Goal: Transaction & Acquisition: Obtain resource

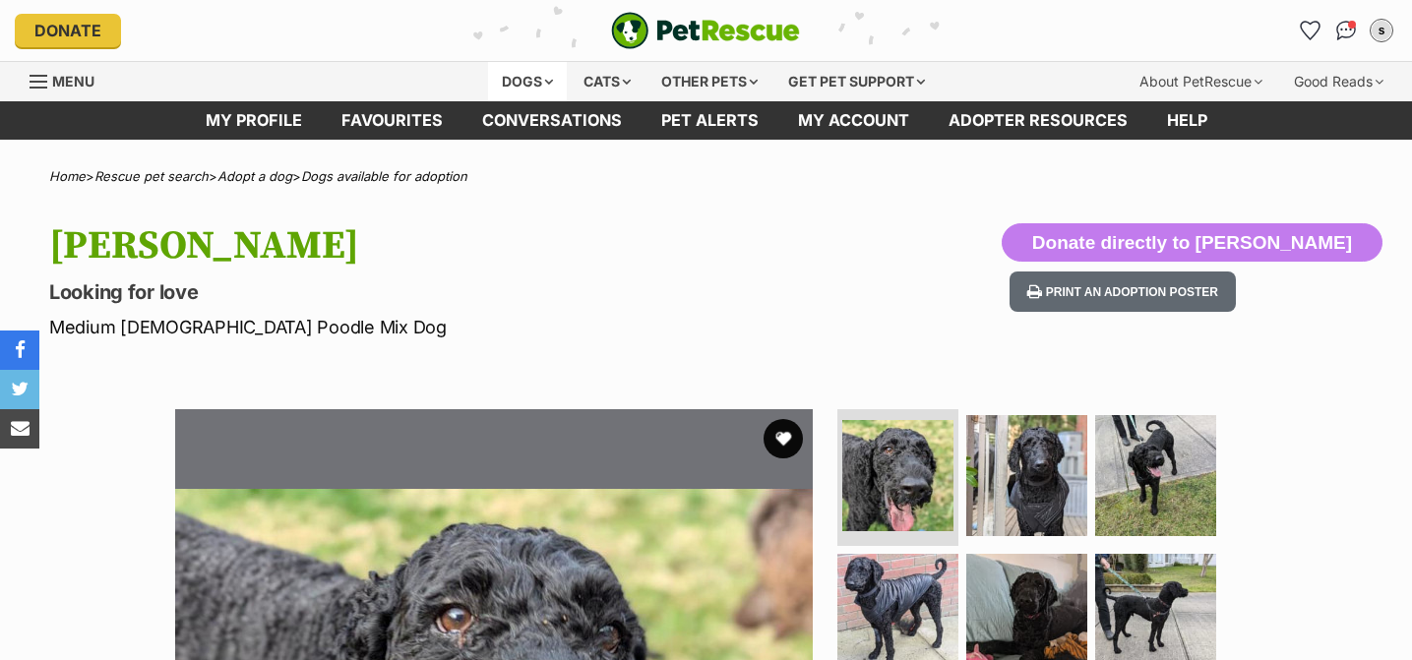
click at [505, 74] on div "Dogs" at bounding box center [527, 81] width 79 height 39
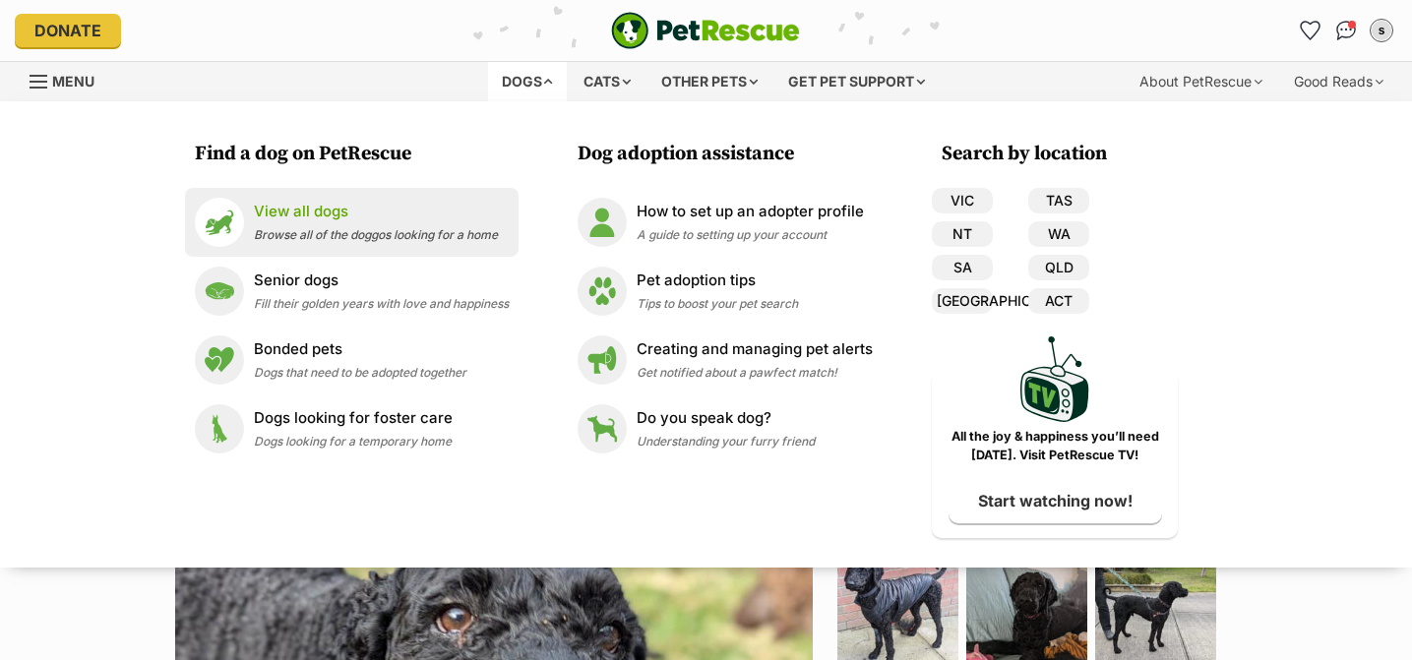
click at [371, 224] on div "View all dogs Browse all of the doggos looking for a home" at bounding box center [376, 222] width 244 height 42
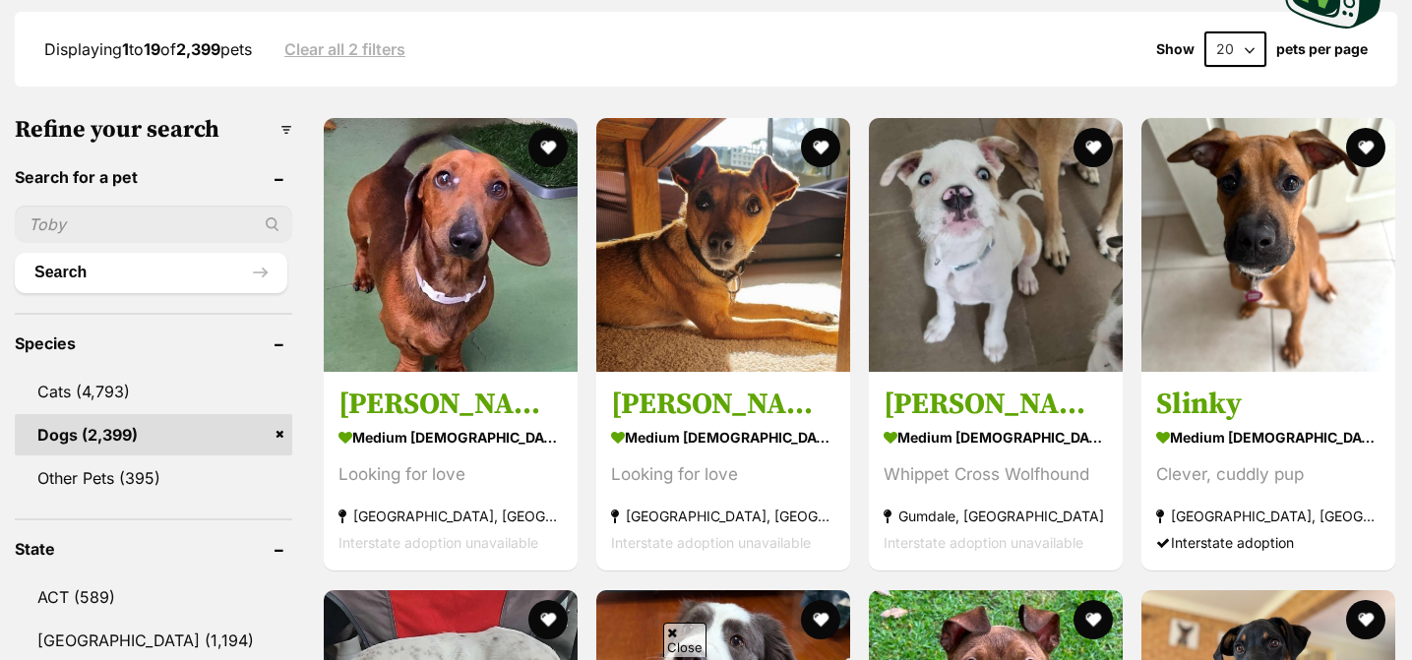
scroll to position [525, 0]
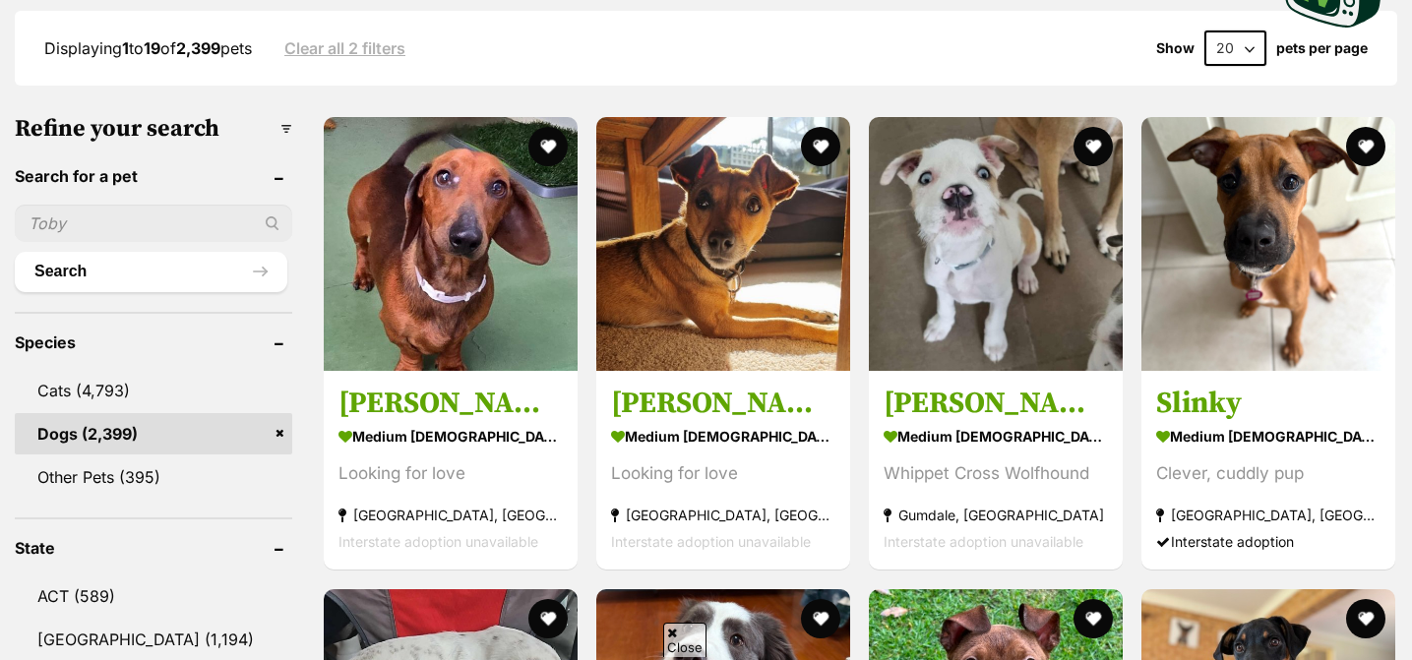
click at [87, 219] on input "text" at bounding box center [153, 223] width 277 height 37
type input "[PERSON_NAME]"
click at [15, 252] on button "Search" at bounding box center [151, 271] width 273 height 39
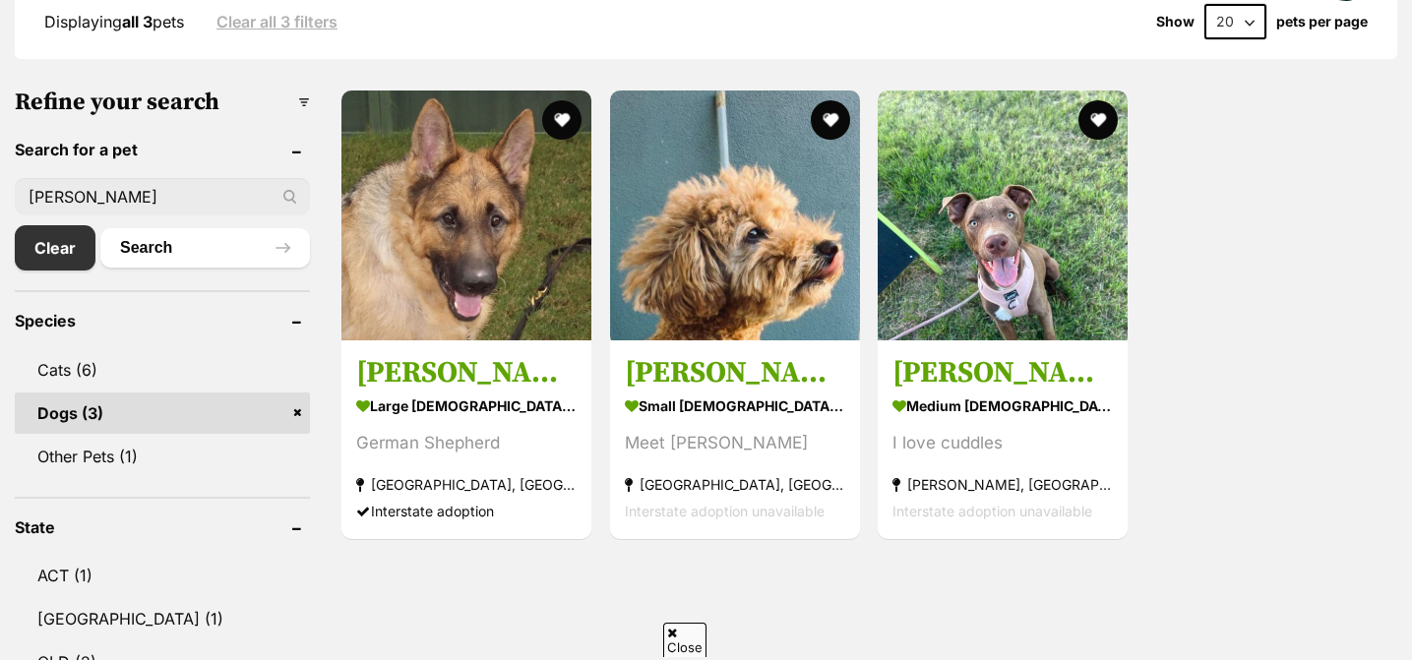
scroll to position [551, 0]
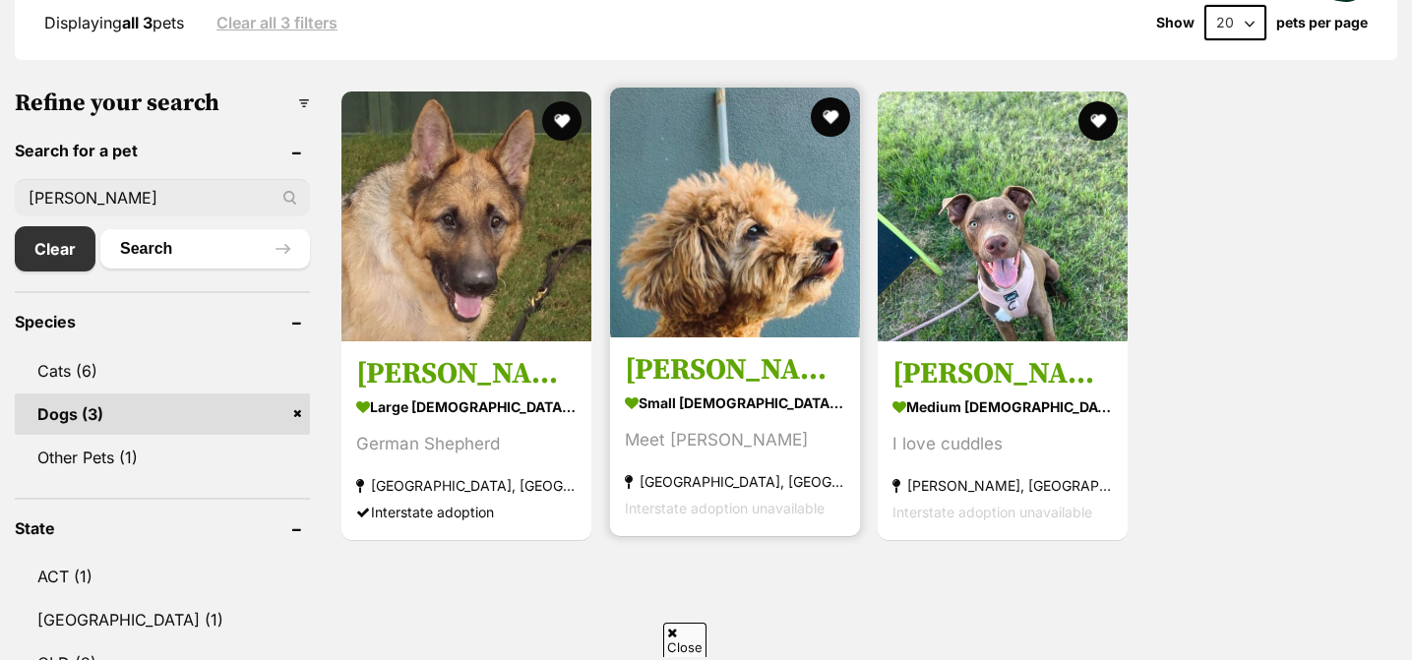
click at [701, 370] on h3 "Jerry Russellton" at bounding box center [735, 369] width 220 height 37
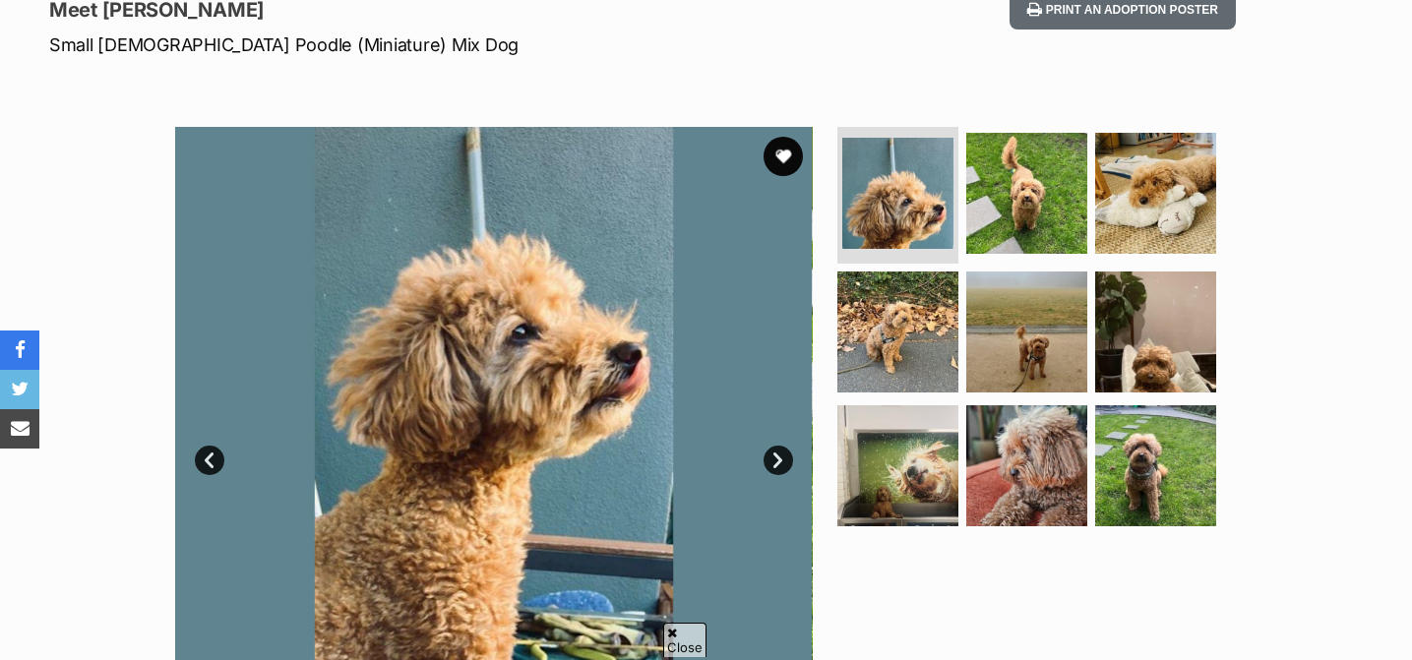
scroll to position [281, 0]
click at [779, 150] on button "favourite" at bounding box center [783, 157] width 43 height 43
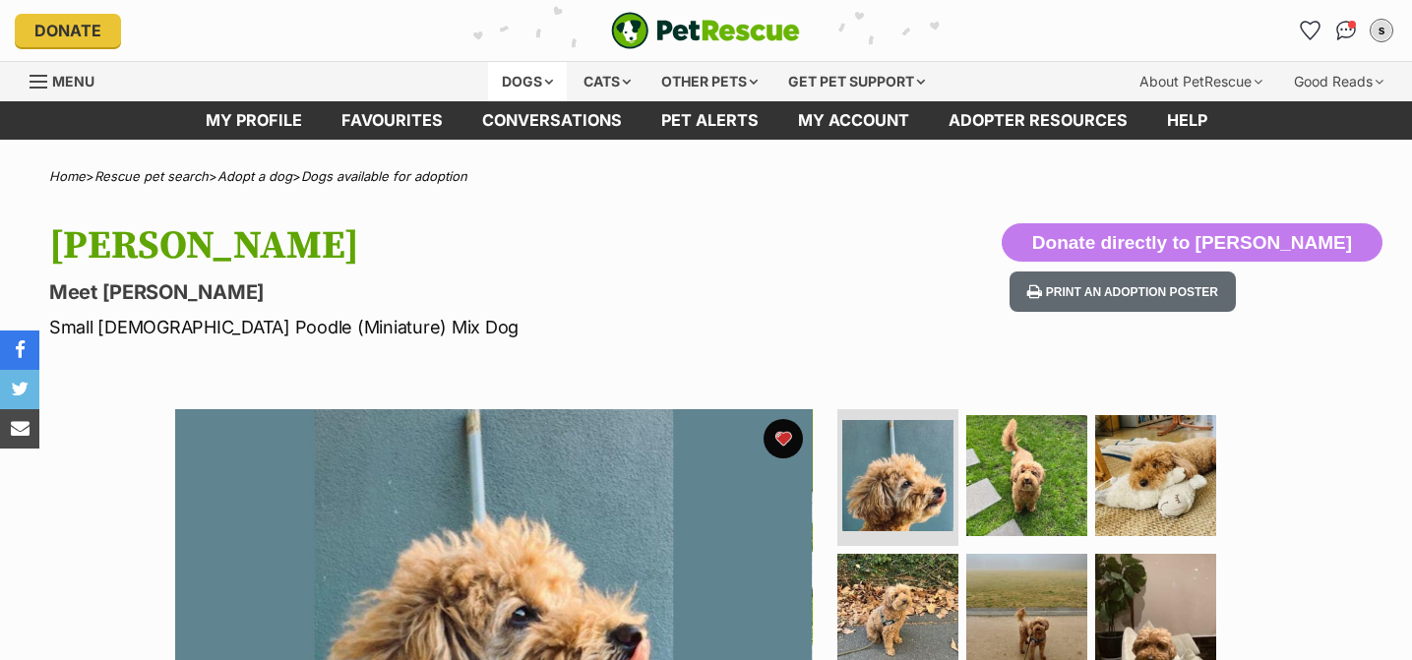
click at [497, 79] on div "Dogs" at bounding box center [527, 81] width 79 height 39
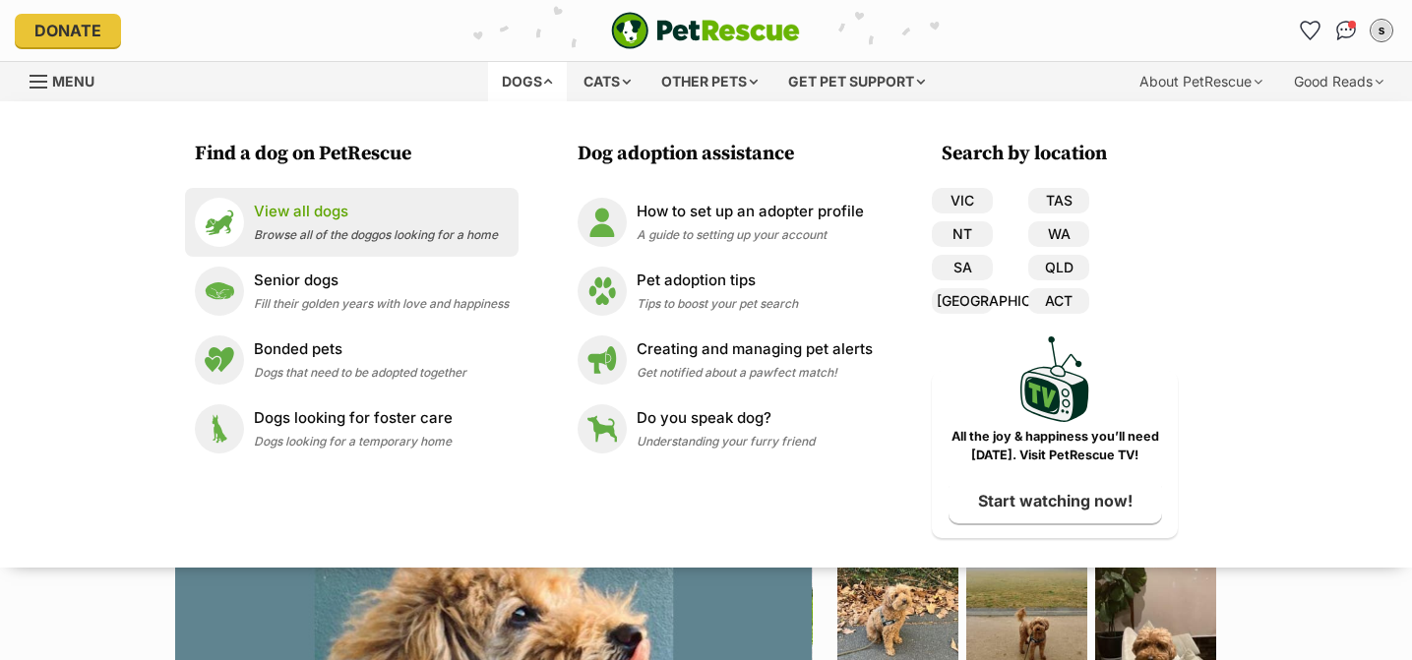
click at [366, 210] on p "View all dogs" at bounding box center [376, 212] width 244 height 23
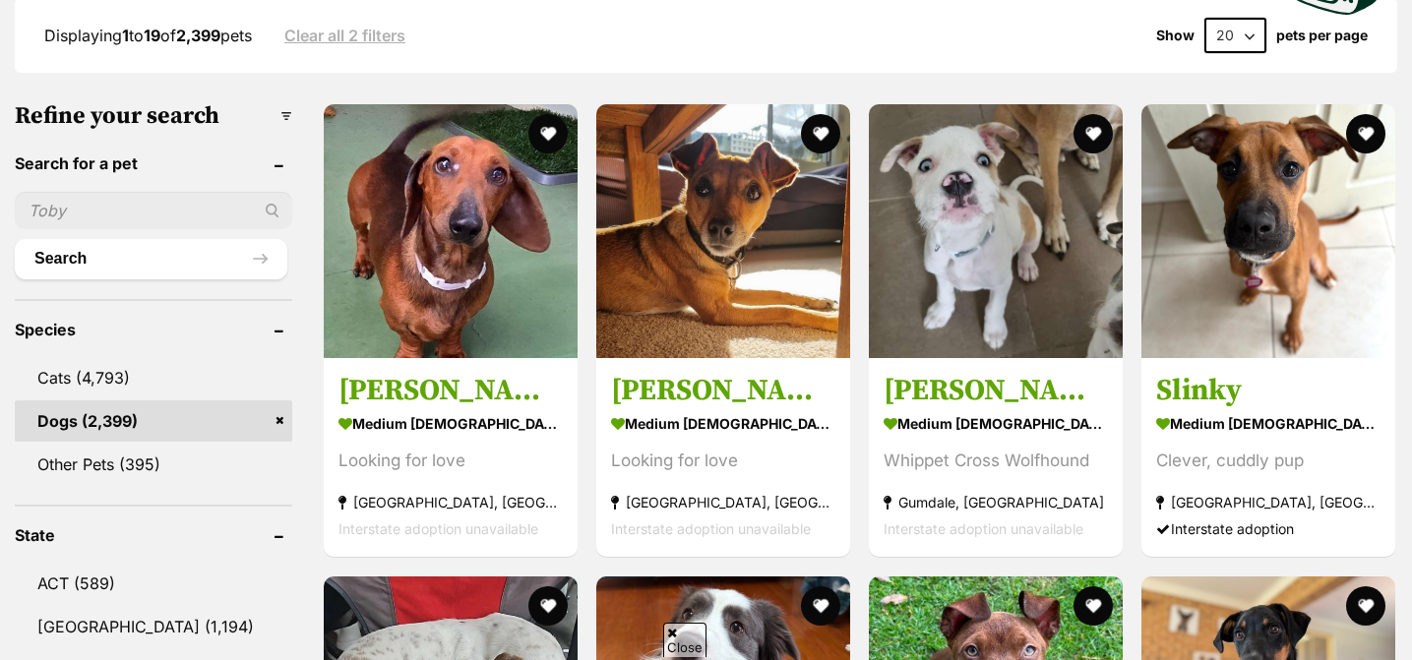
scroll to position [544, 0]
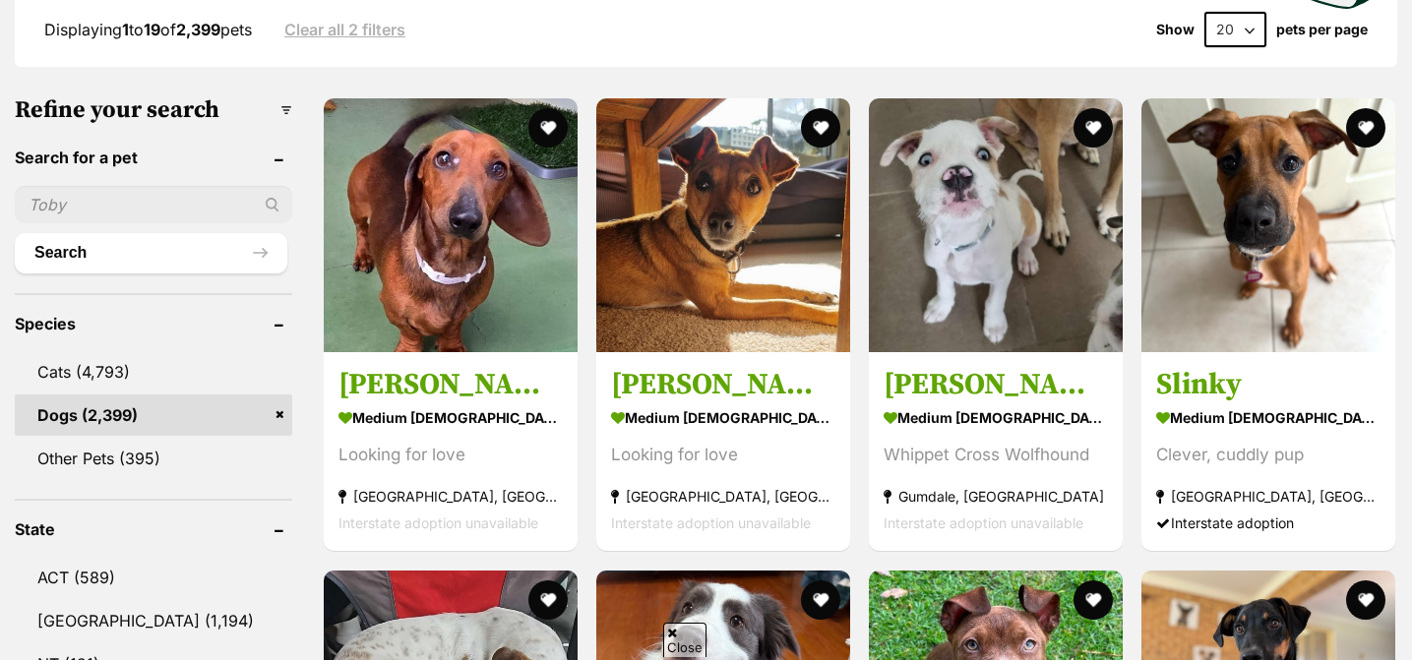
click at [88, 211] on input "text" at bounding box center [153, 204] width 277 height 37
type input "milo"
click at [15, 233] on button "Search" at bounding box center [151, 252] width 273 height 39
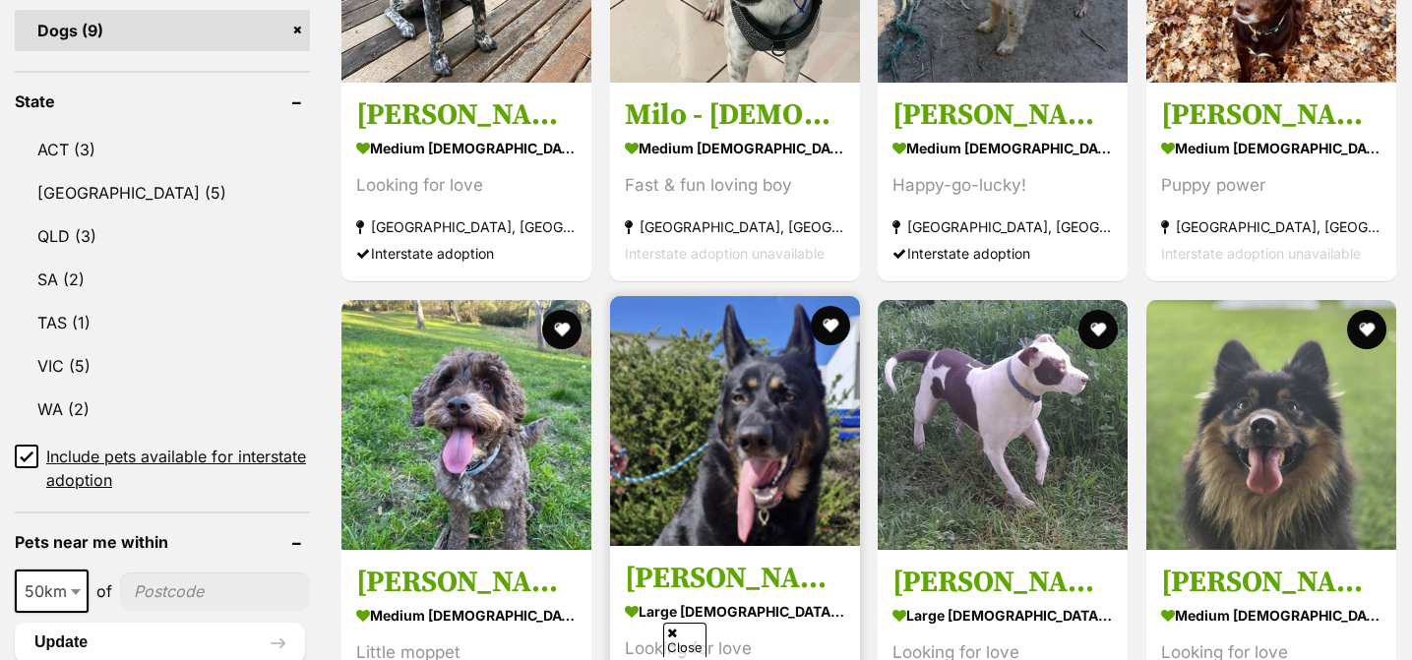
scroll to position [961, 0]
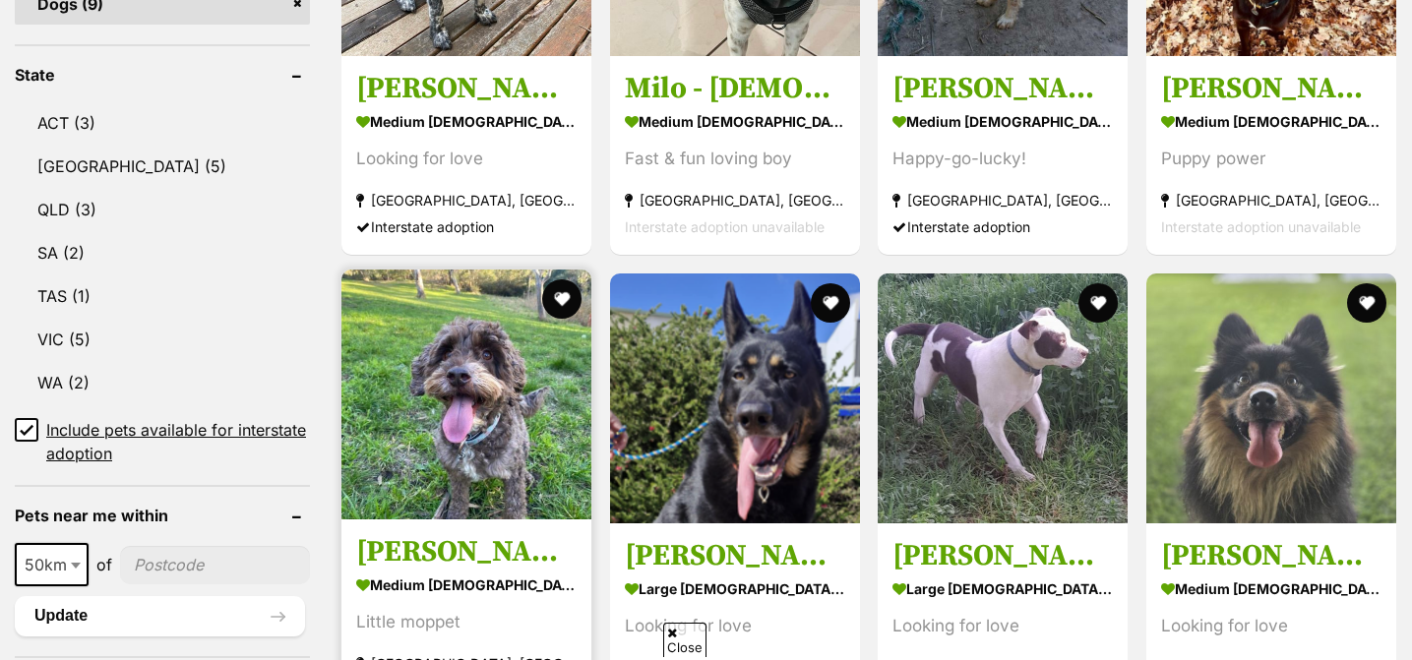
click at [431, 479] on img at bounding box center [466, 395] width 250 height 250
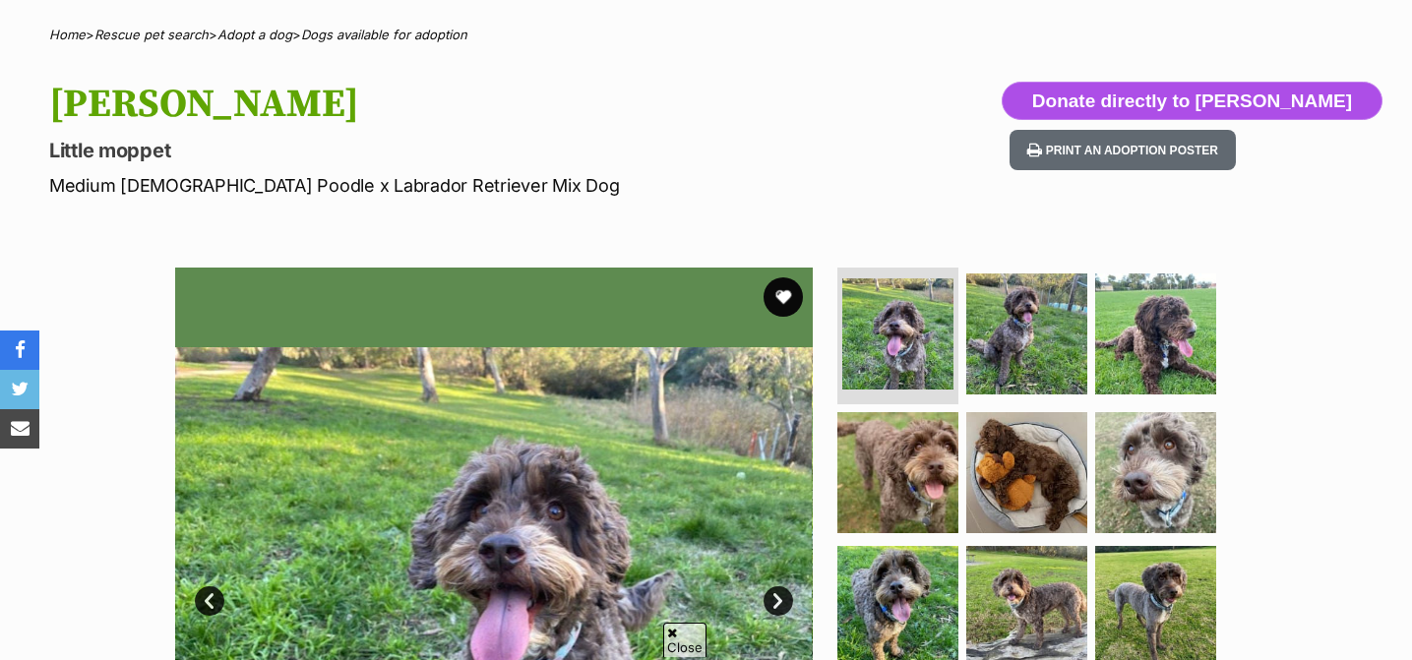
scroll to position [290, 0]
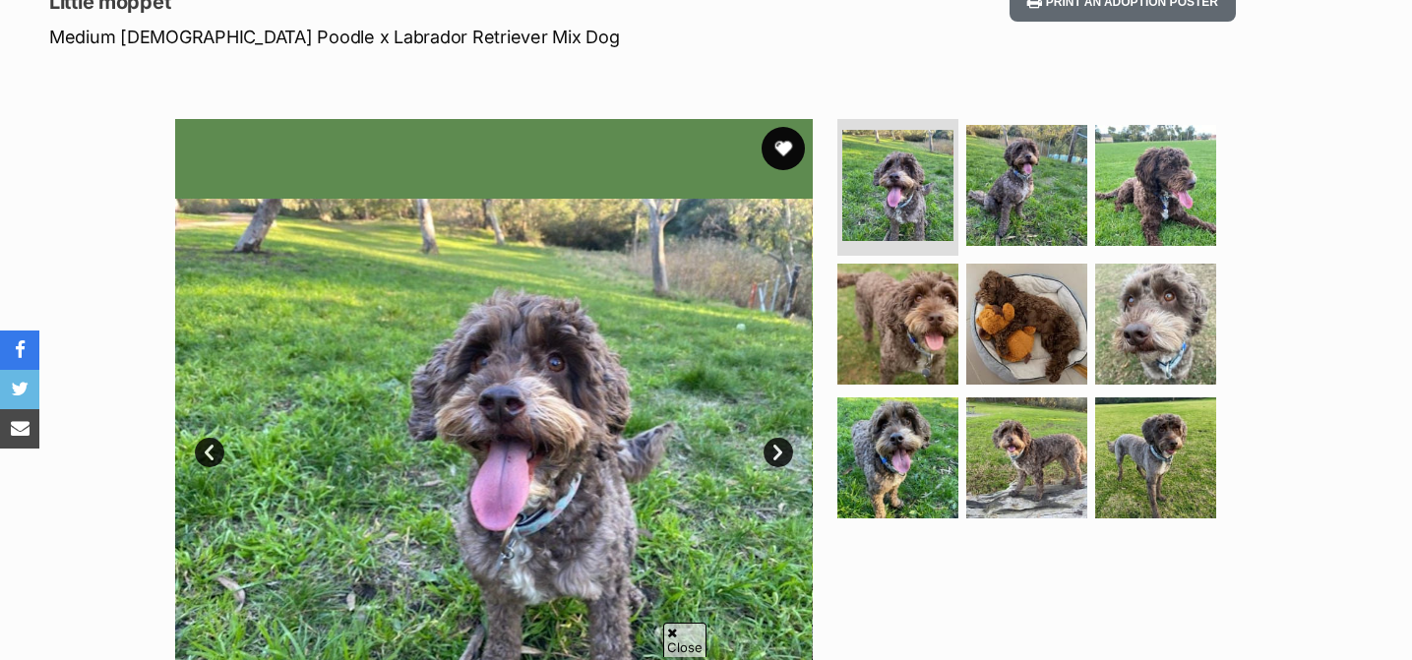
click at [769, 145] on button "favourite" at bounding box center [783, 148] width 43 height 43
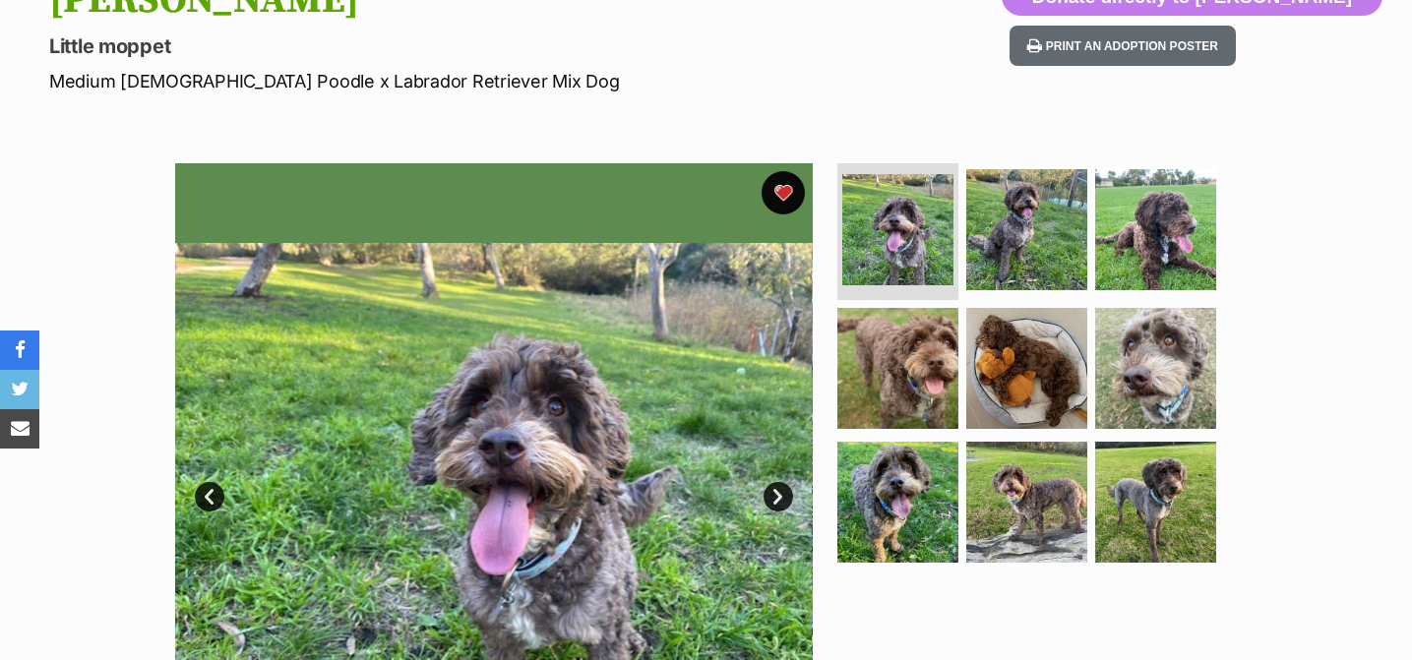
scroll to position [0, 0]
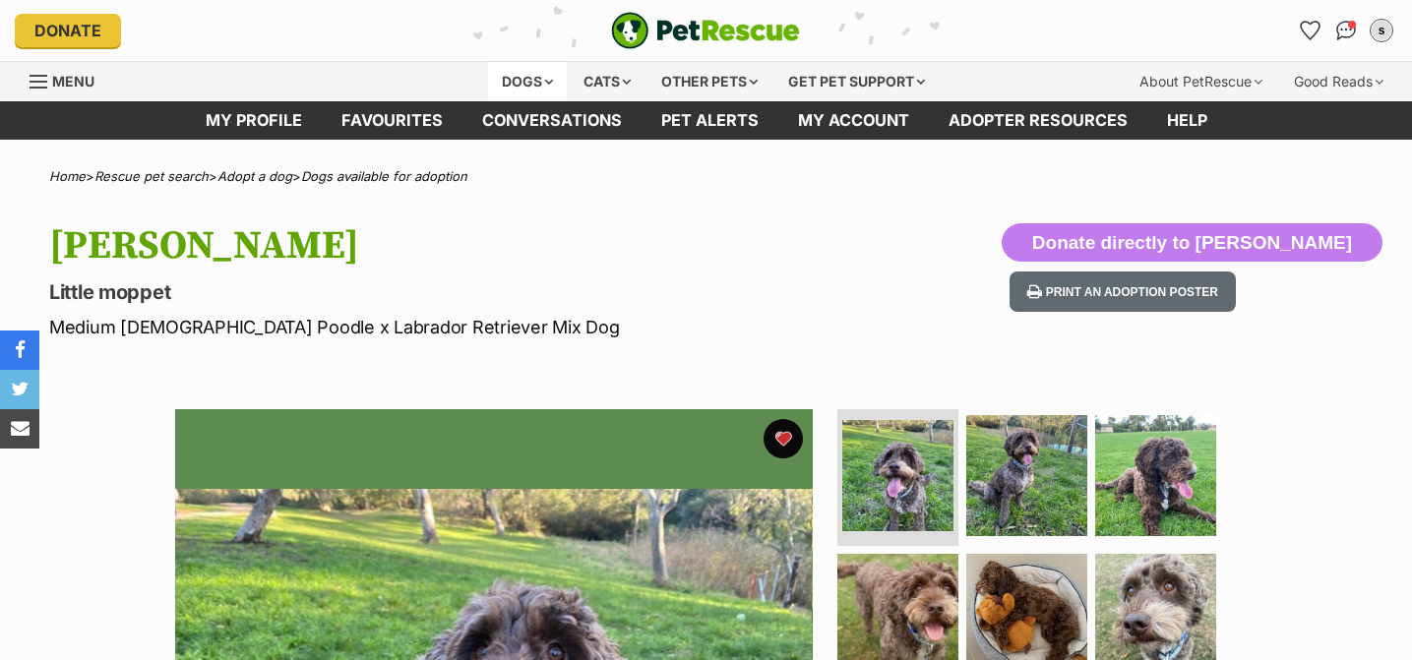
click at [529, 86] on div "Dogs" at bounding box center [527, 81] width 79 height 39
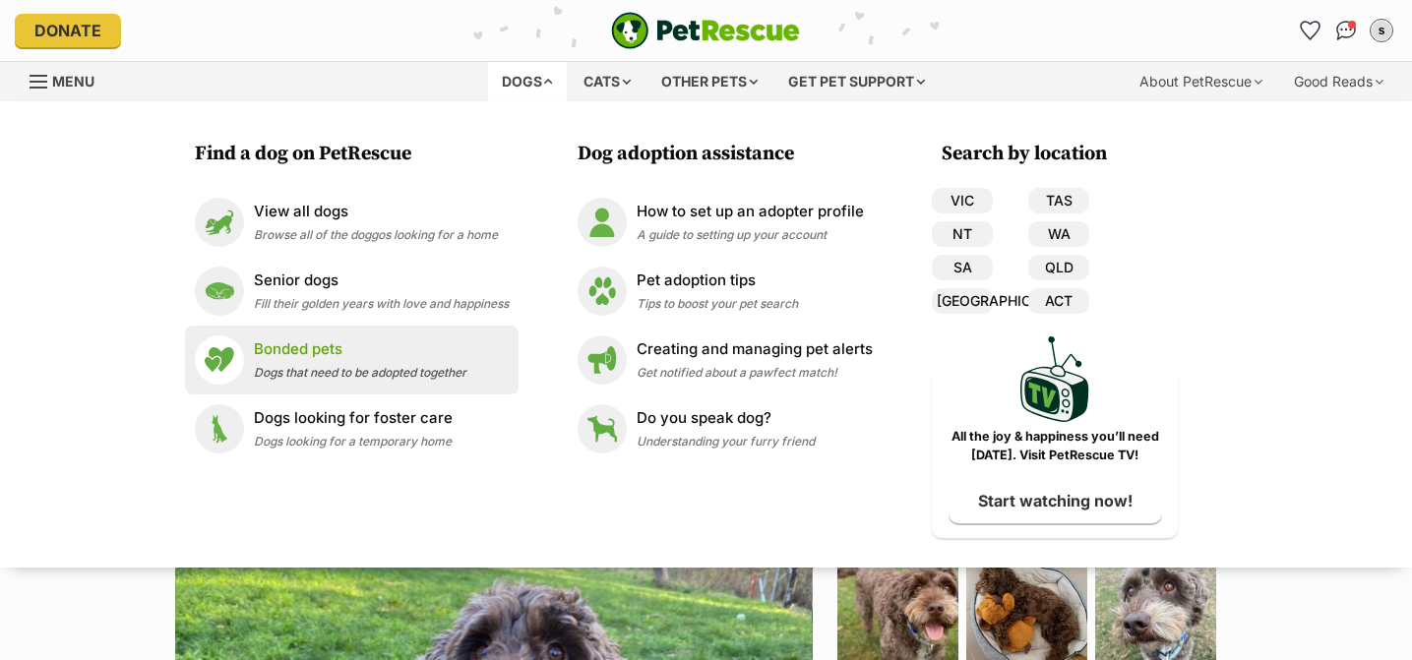
click at [307, 353] on p "Bonded pets" at bounding box center [360, 349] width 213 height 23
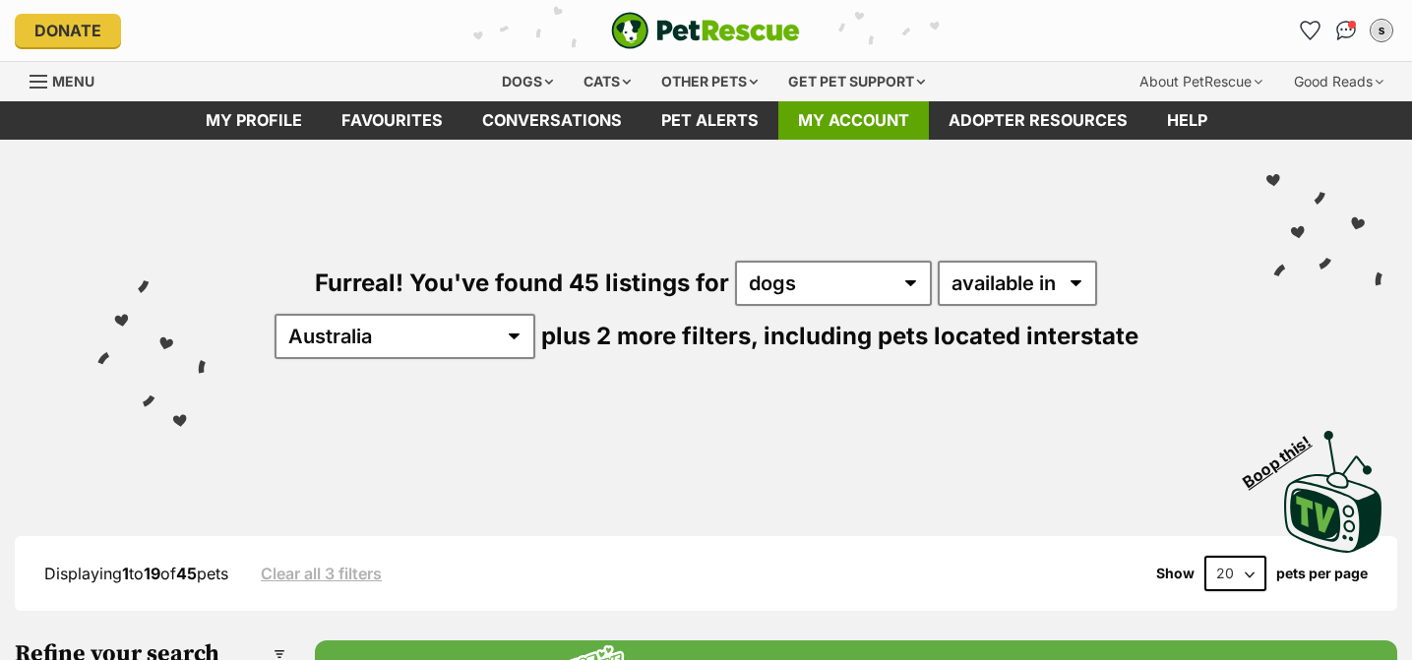
click at [836, 118] on link "My account" at bounding box center [853, 120] width 151 height 38
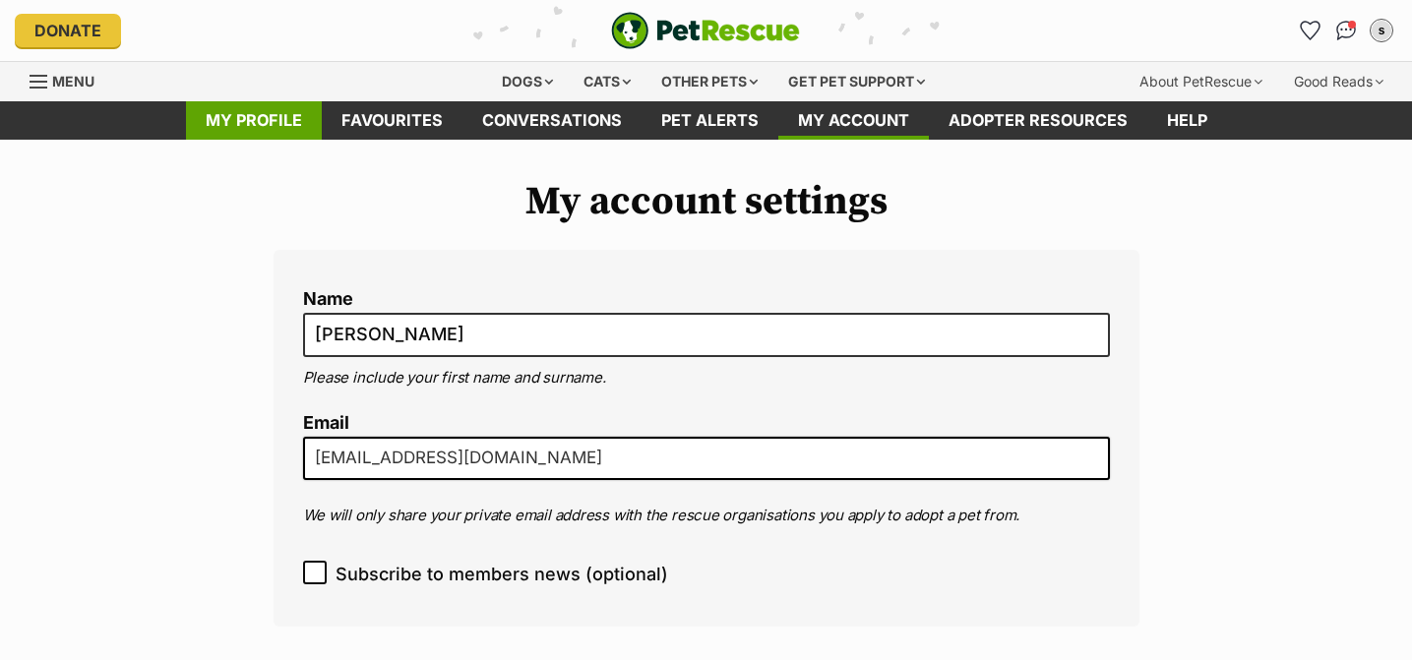
click at [248, 121] on link "My profile" at bounding box center [254, 120] width 136 height 38
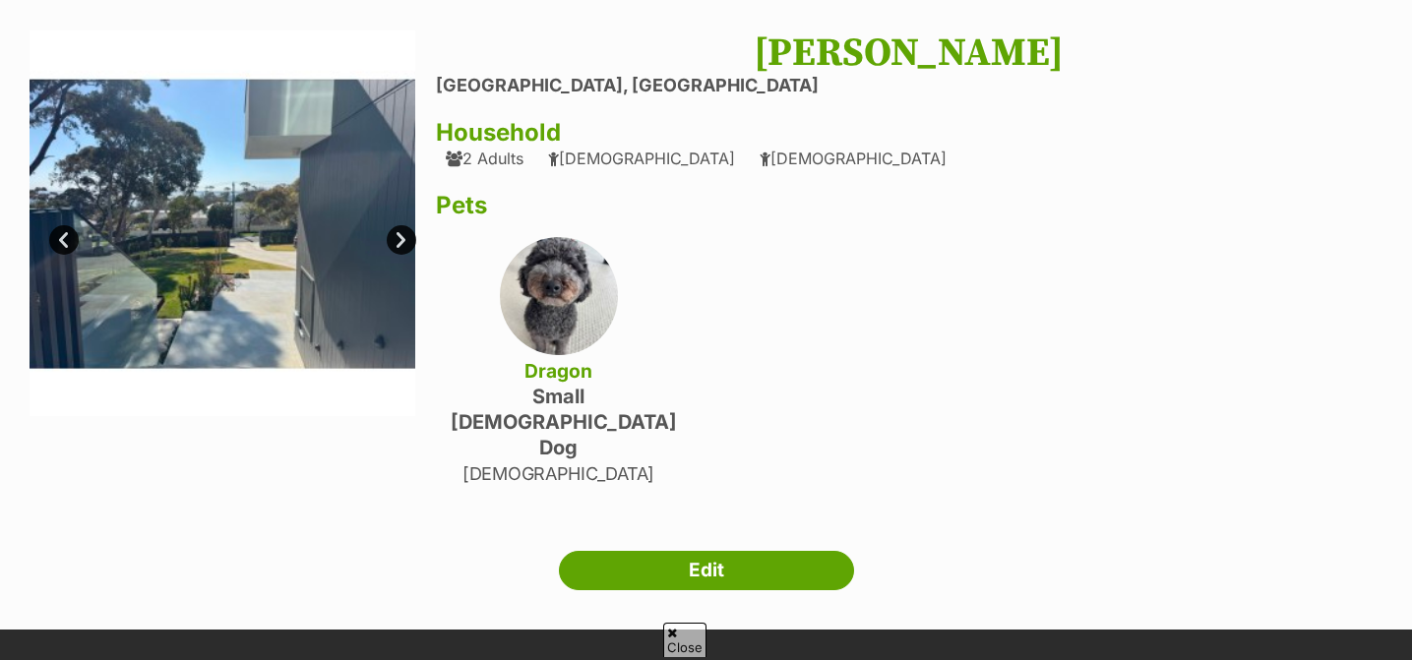
scroll to position [148, 0]
click at [400, 236] on link "Next" at bounding box center [402, 241] width 30 height 30
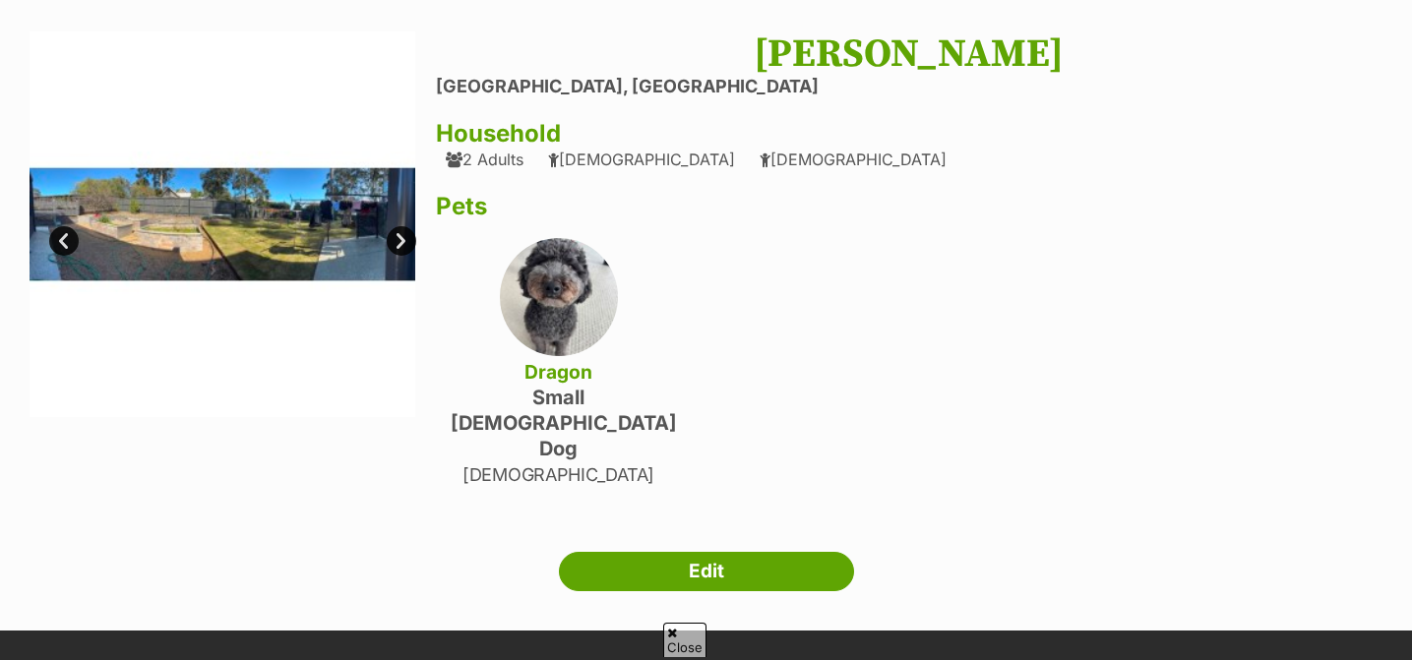
click at [400, 237] on link "Next" at bounding box center [402, 241] width 30 height 30
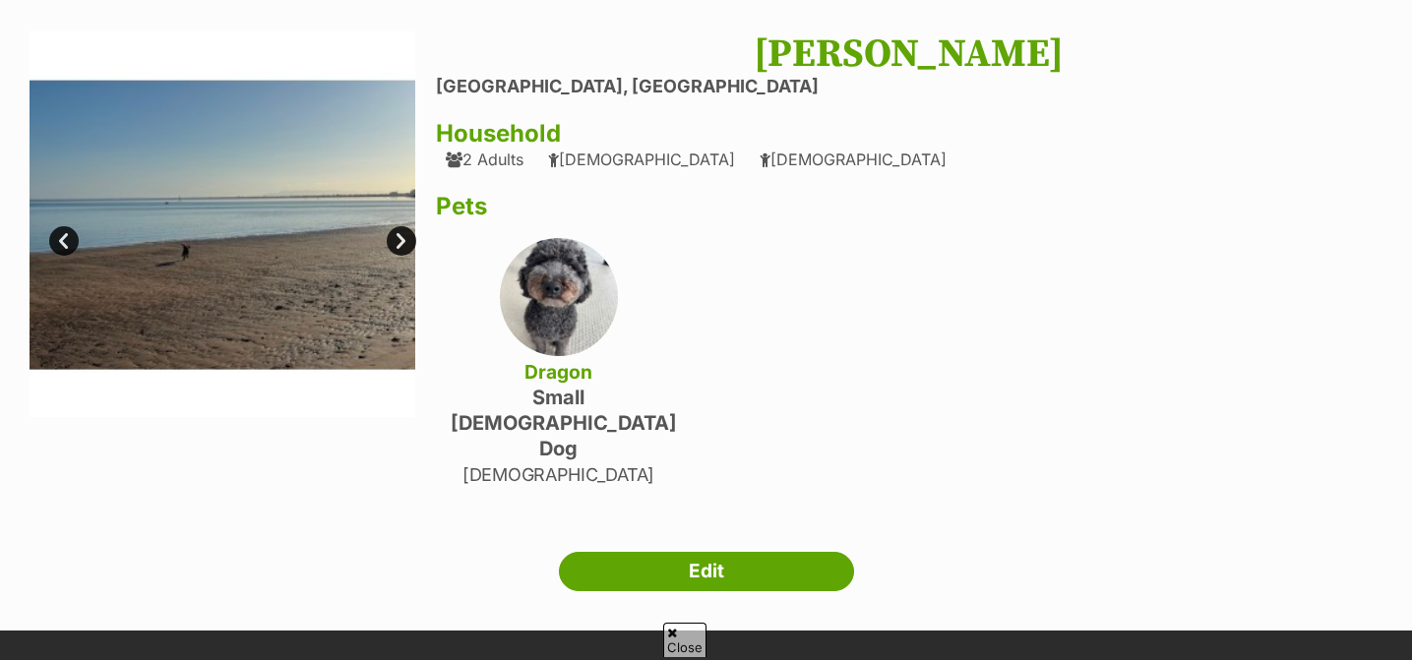
click at [397, 236] on link "Next" at bounding box center [402, 241] width 30 height 30
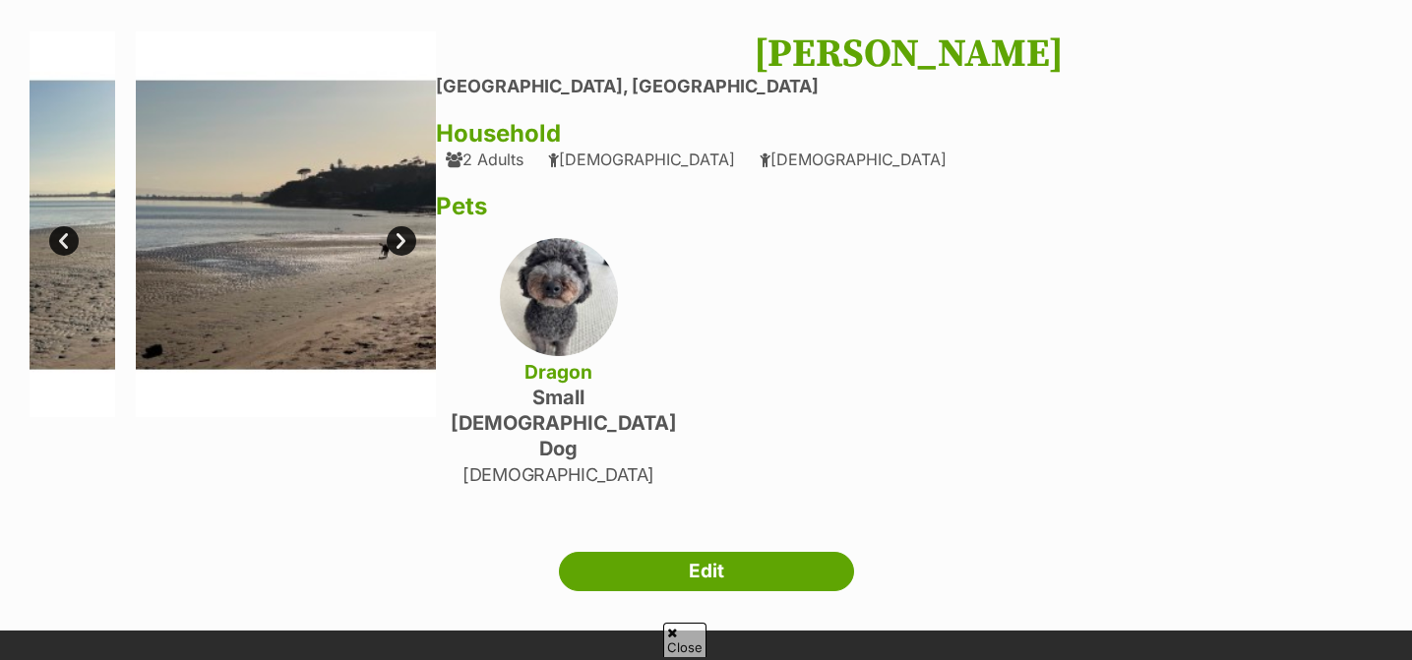
scroll to position [0, 0]
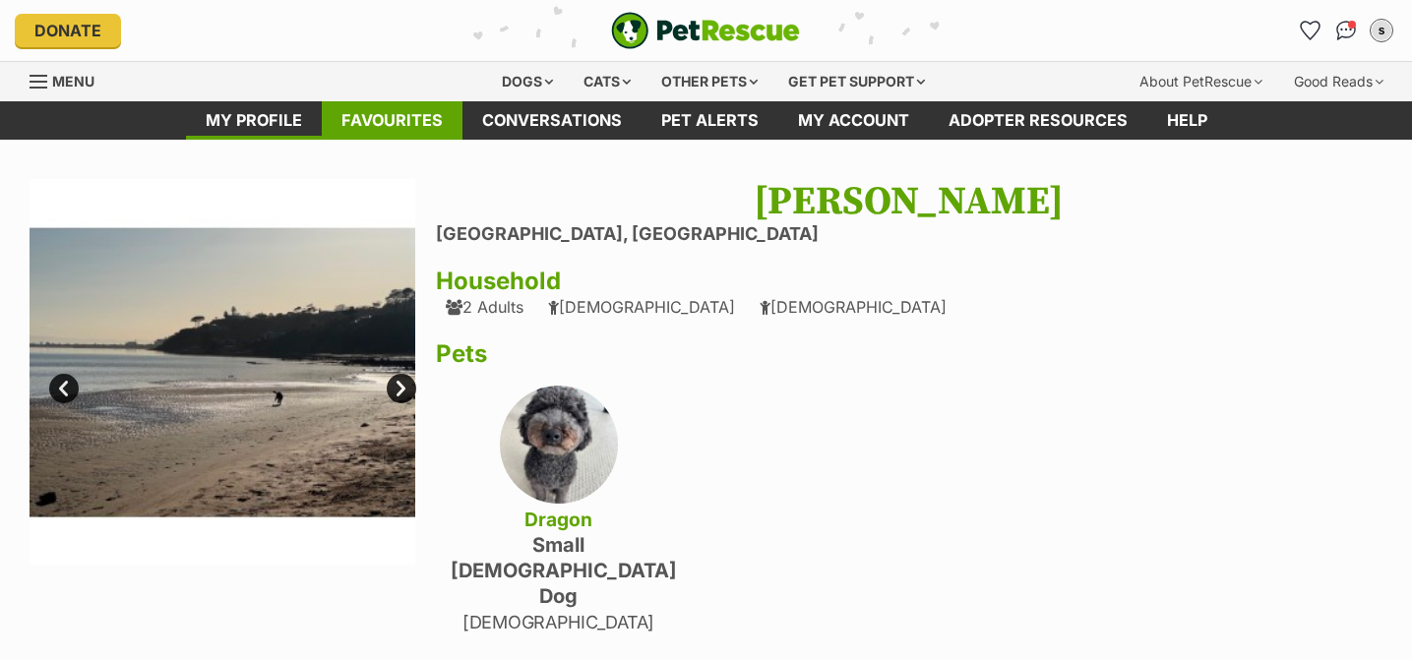
click at [443, 115] on link "Favourites" at bounding box center [392, 120] width 141 height 38
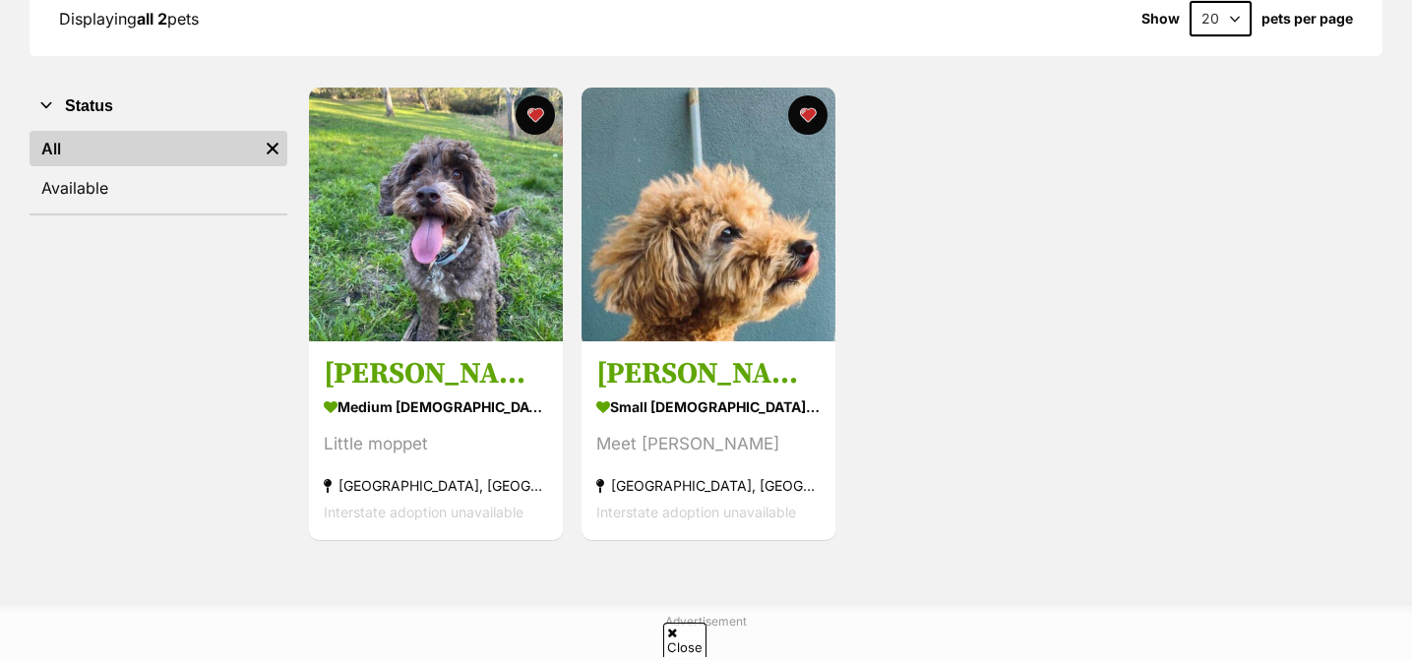
scroll to position [322, 0]
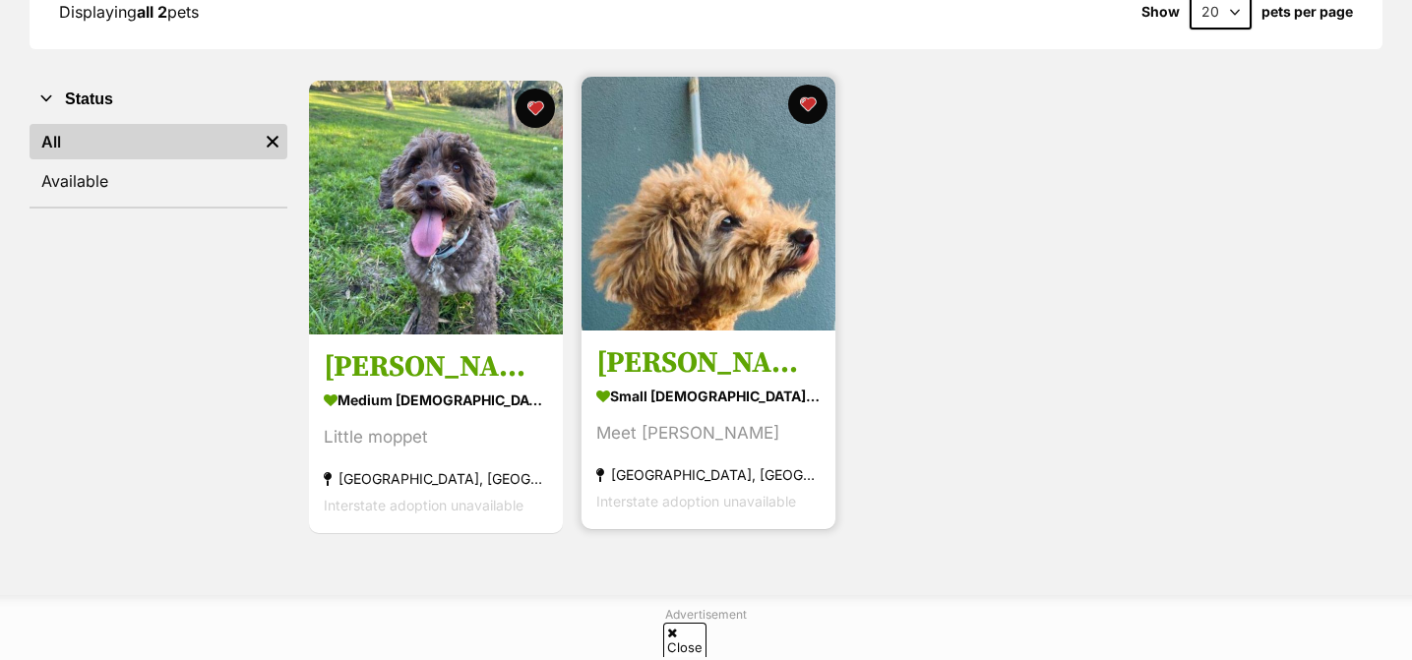
click at [753, 348] on h3 "[PERSON_NAME]" at bounding box center [708, 363] width 224 height 37
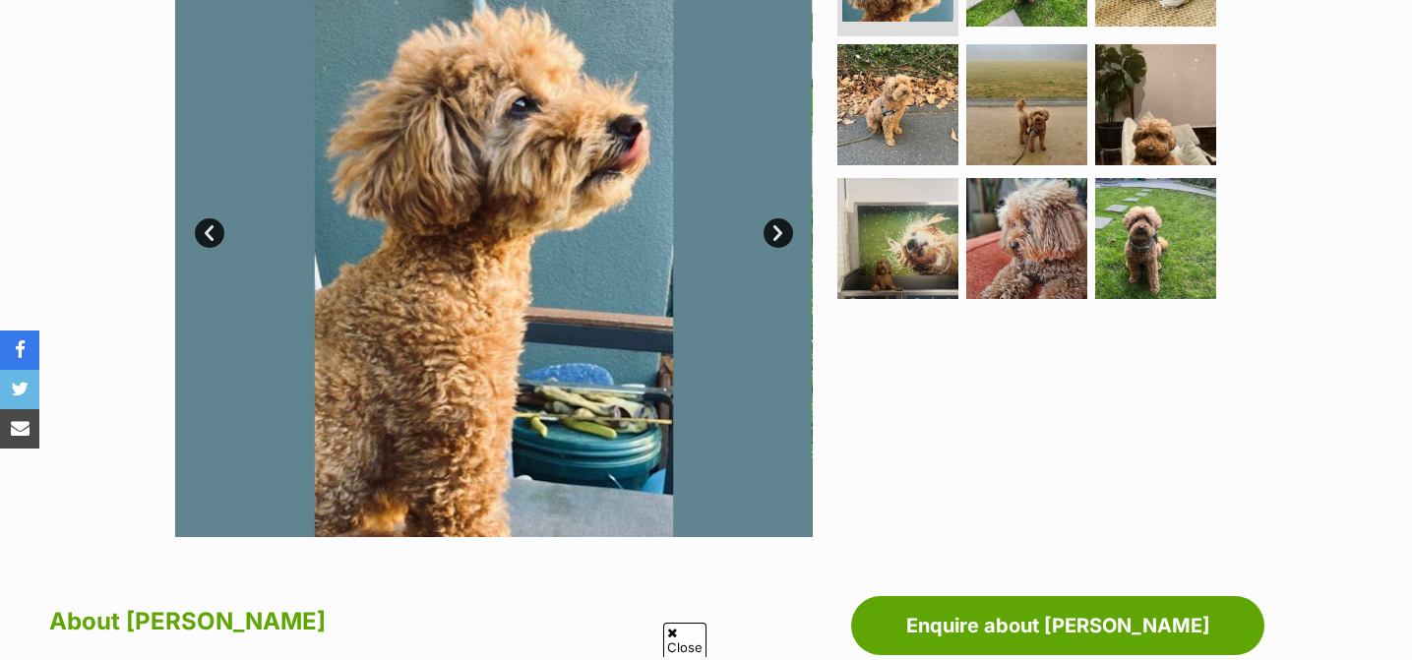
scroll to position [507, 0]
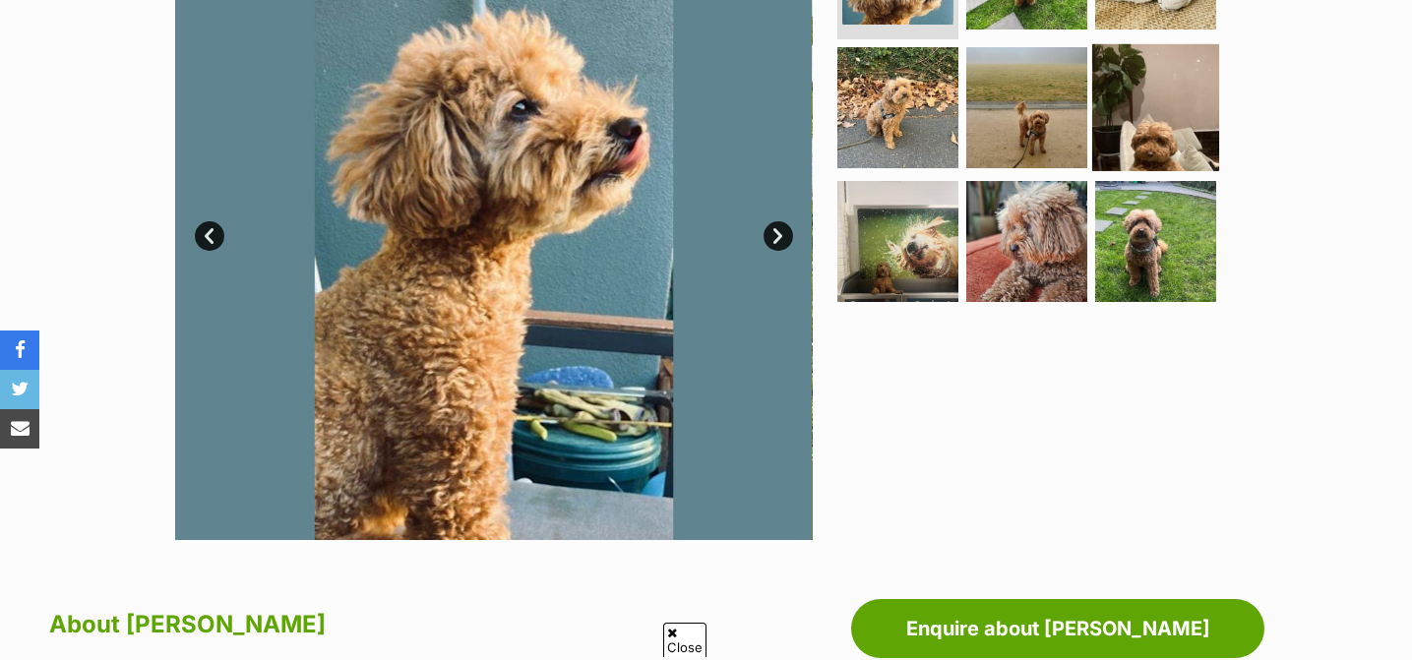
click at [1149, 90] on img at bounding box center [1155, 107] width 127 height 127
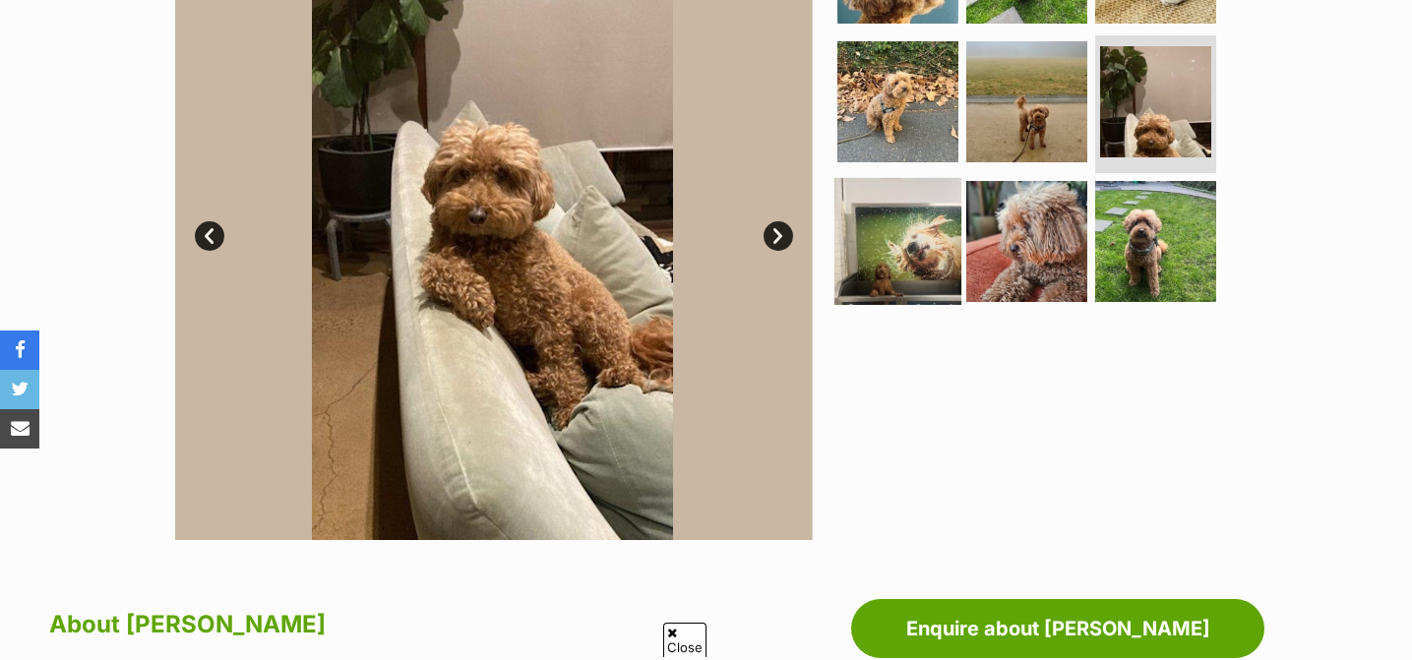
scroll to position [0, 0]
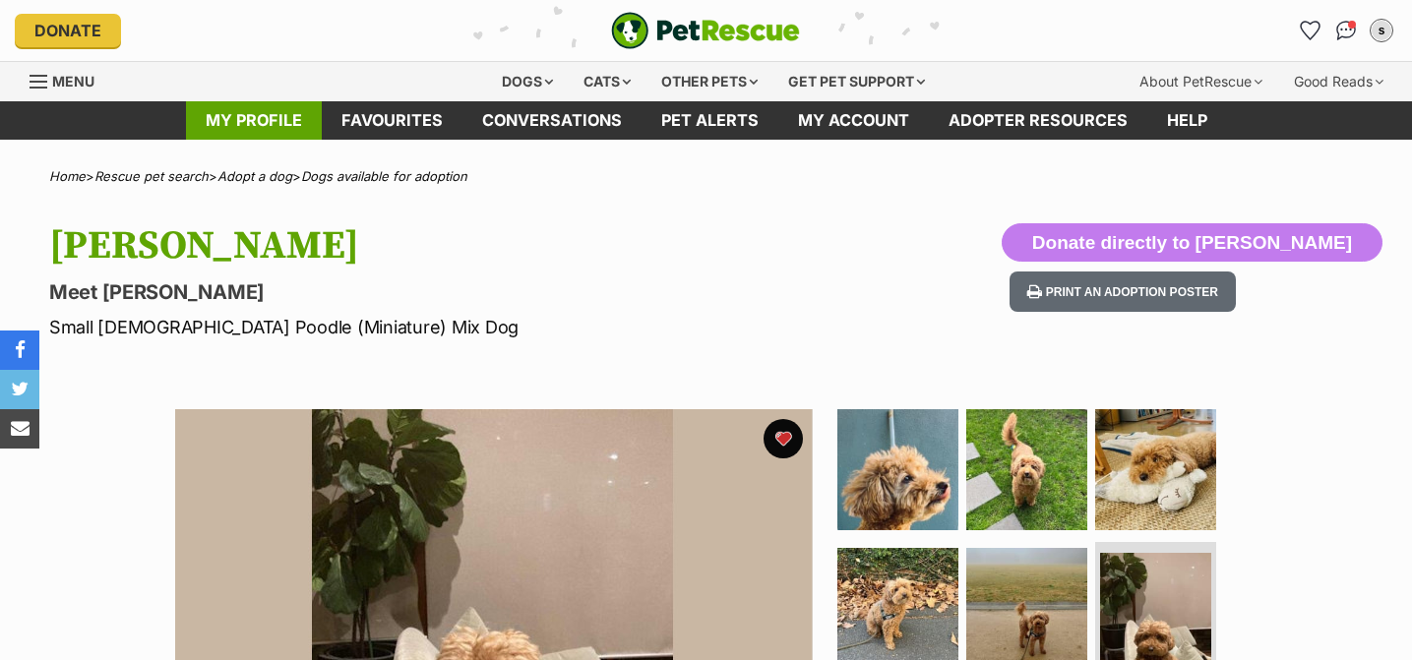
click at [252, 131] on link "My profile" at bounding box center [254, 120] width 136 height 38
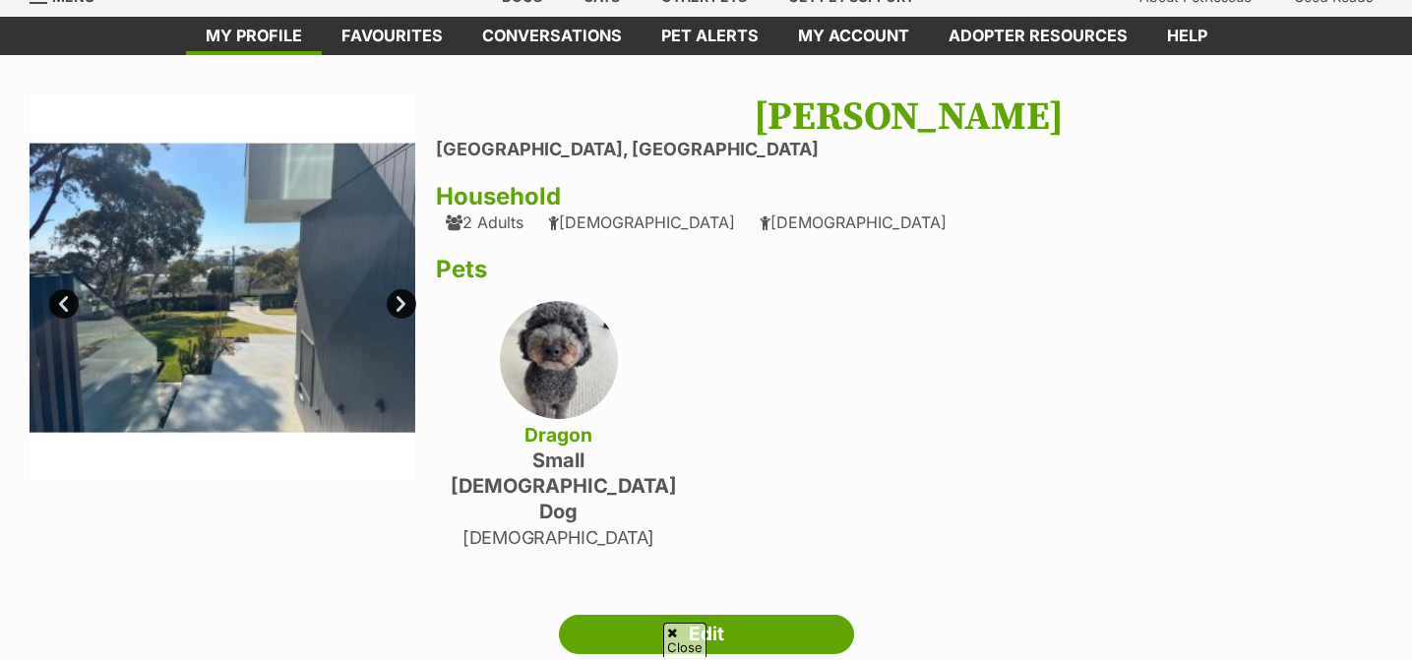
scroll to position [114, 0]
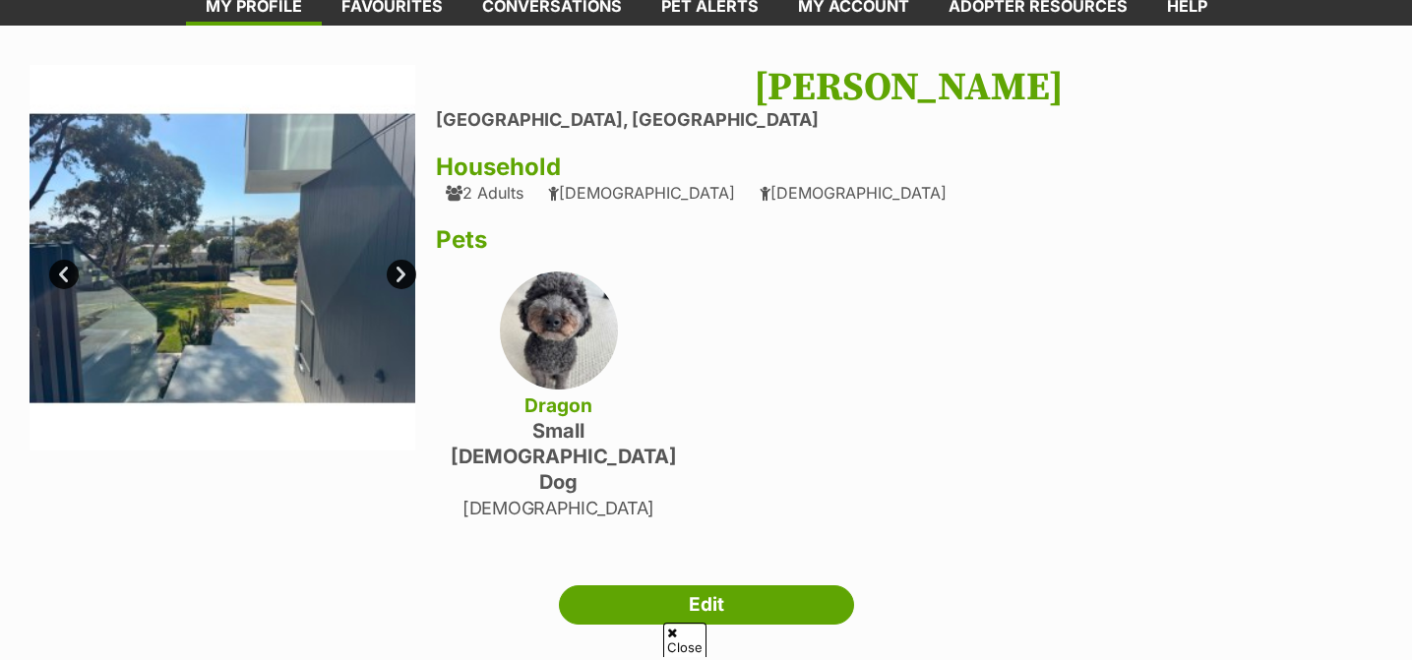
click at [399, 269] on link "Next" at bounding box center [402, 275] width 30 height 30
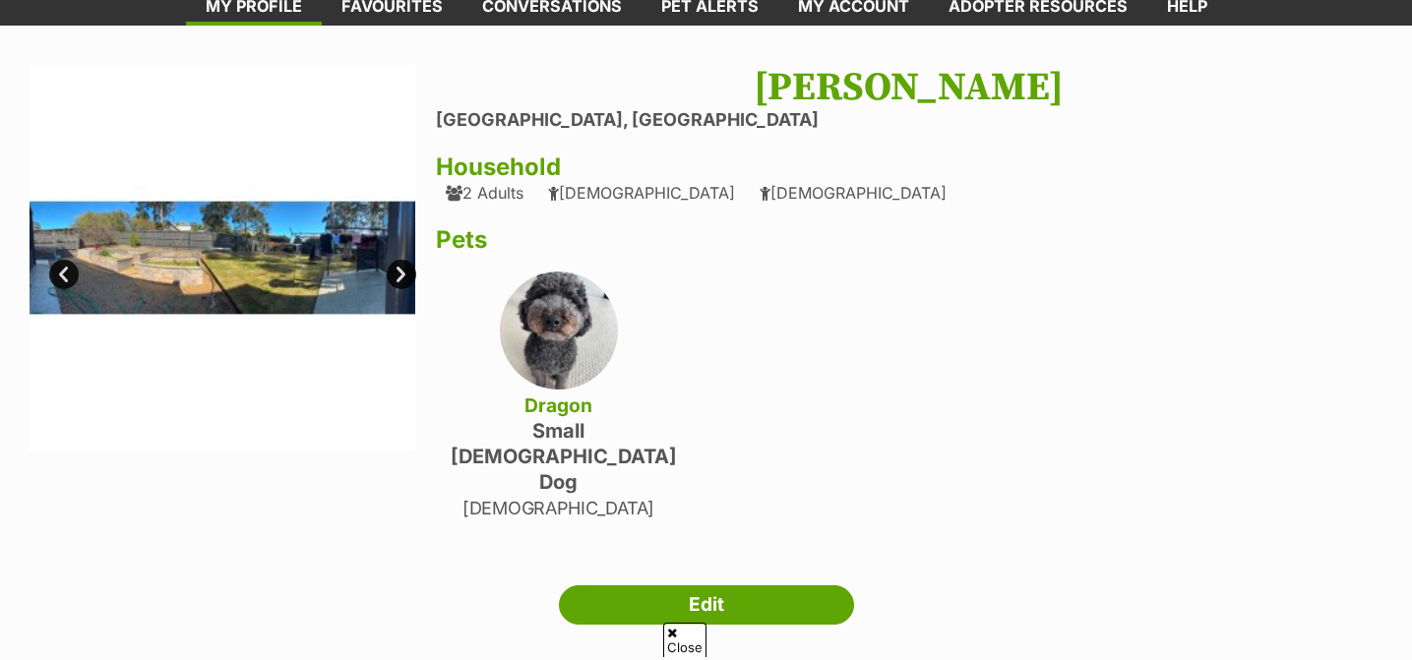
click at [399, 269] on link "Next" at bounding box center [402, 275] width 30 height 30
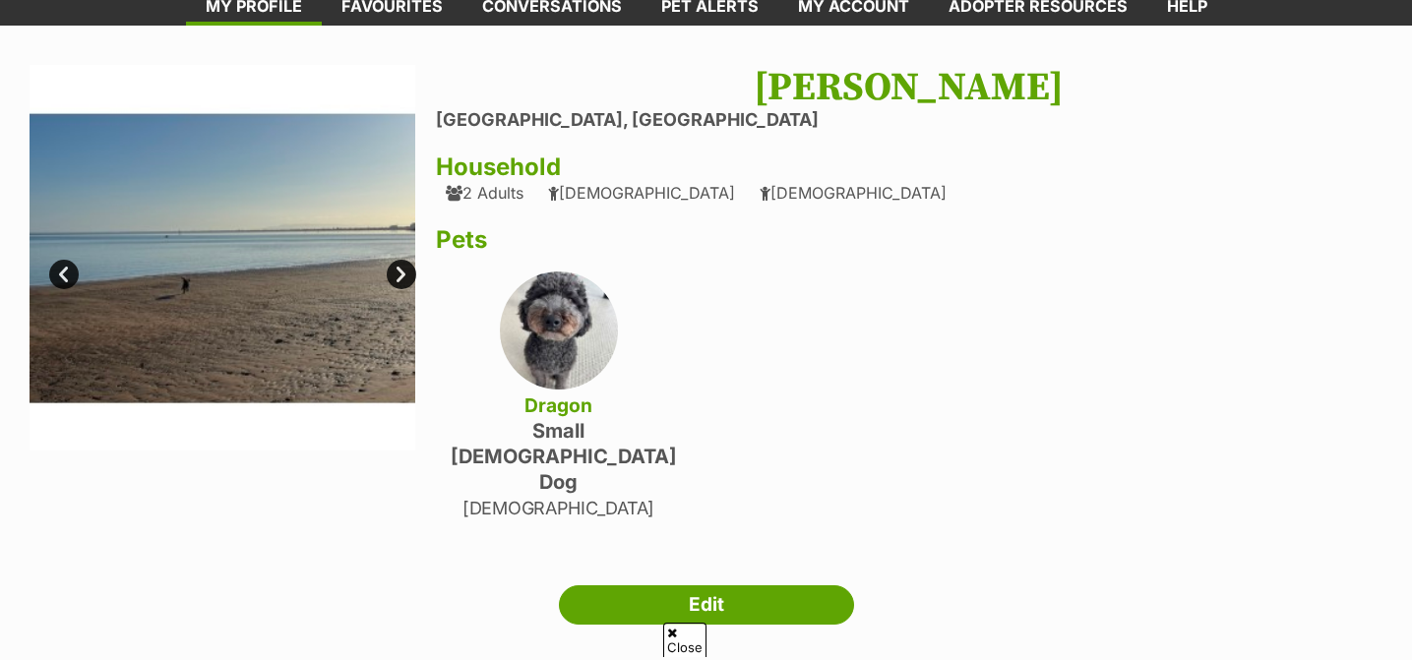
click at [398, 271] on link "Next" at bounding box center [402, 275] width 30 height 30
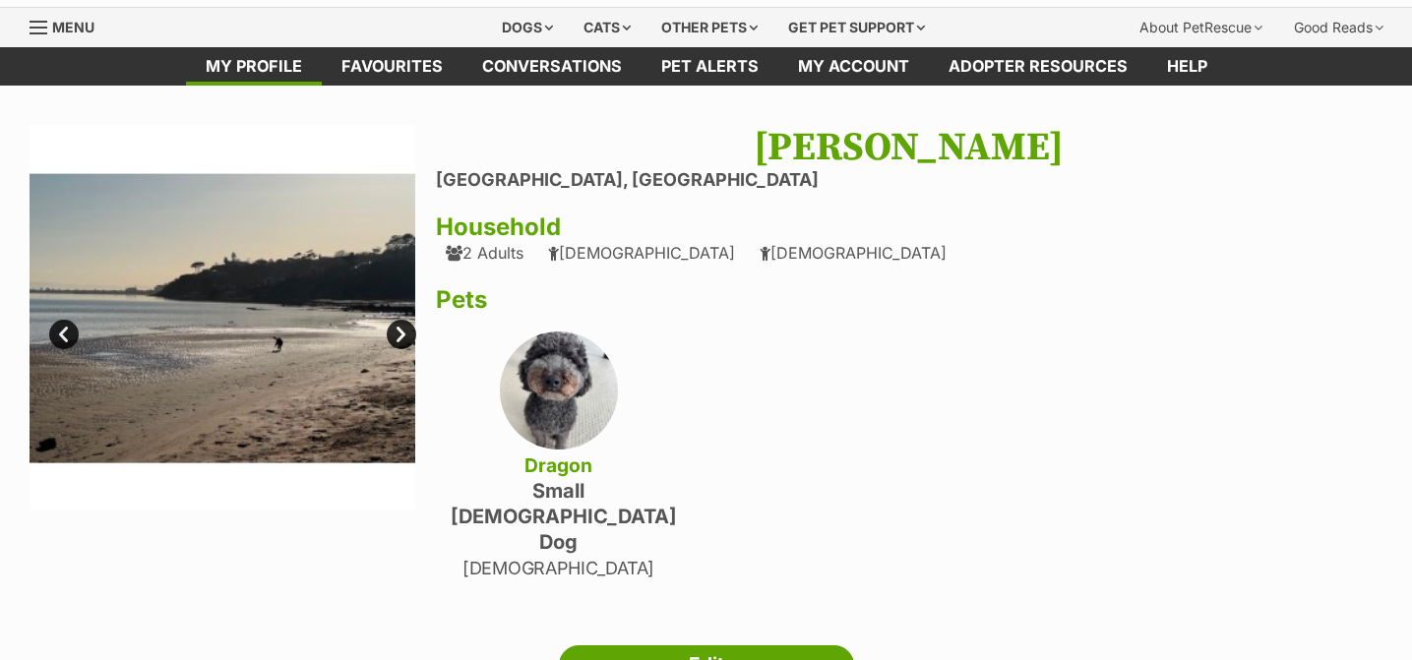
scroll to position [0, 0]
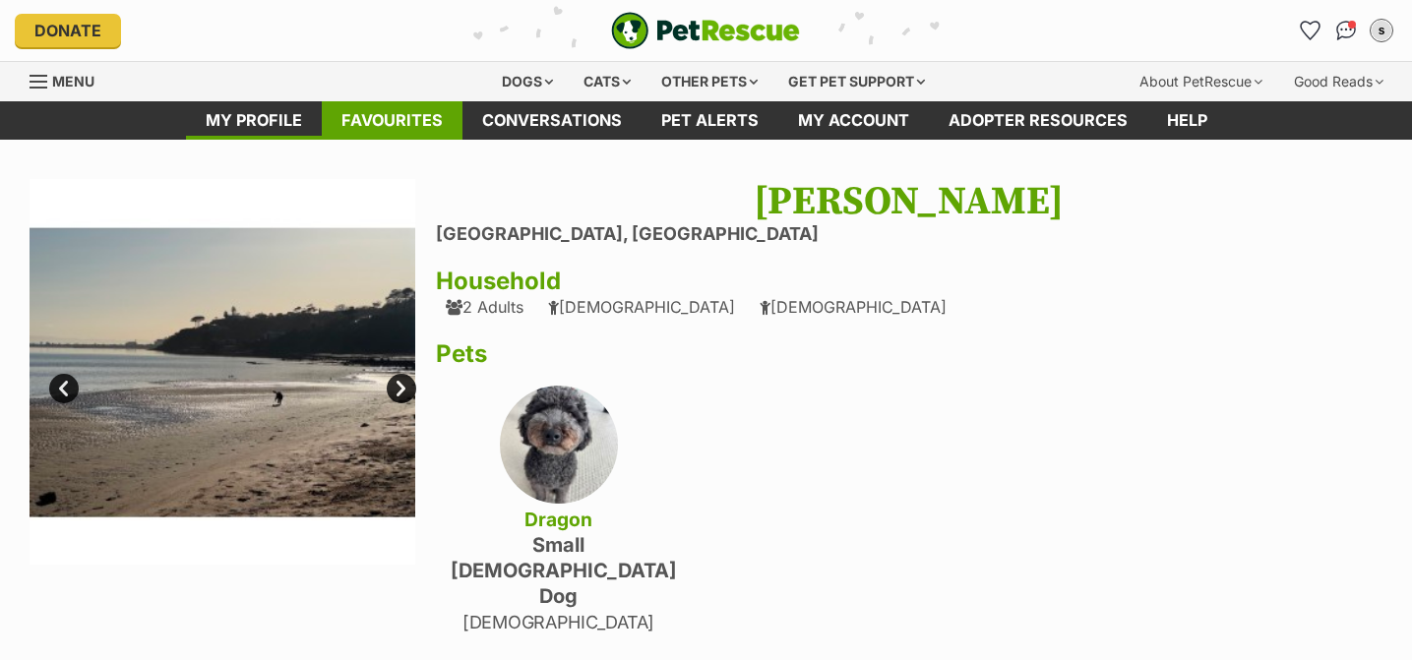
click at [406, 123] on link "Favourites" at bounding box center [392, 120] width 141 height 38
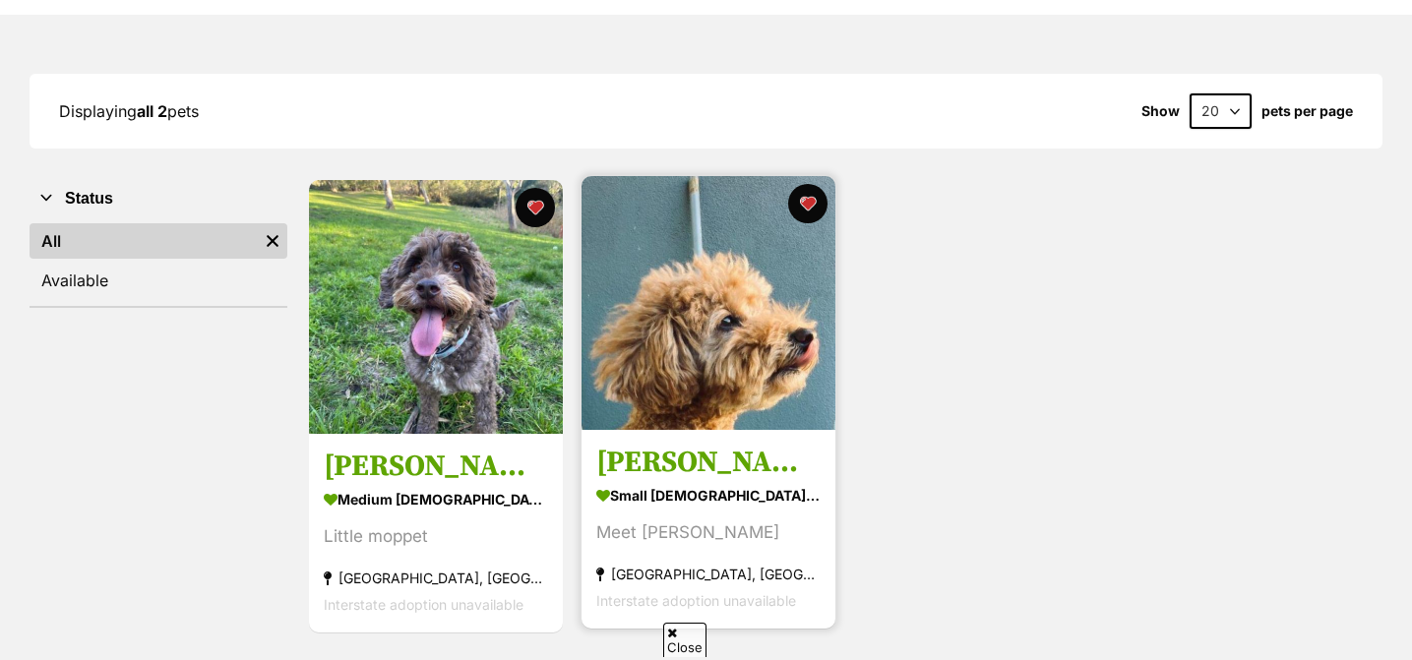
click at [713, 508] on div "small male Dog" at bounding box center [708, 496] width 224 height 29
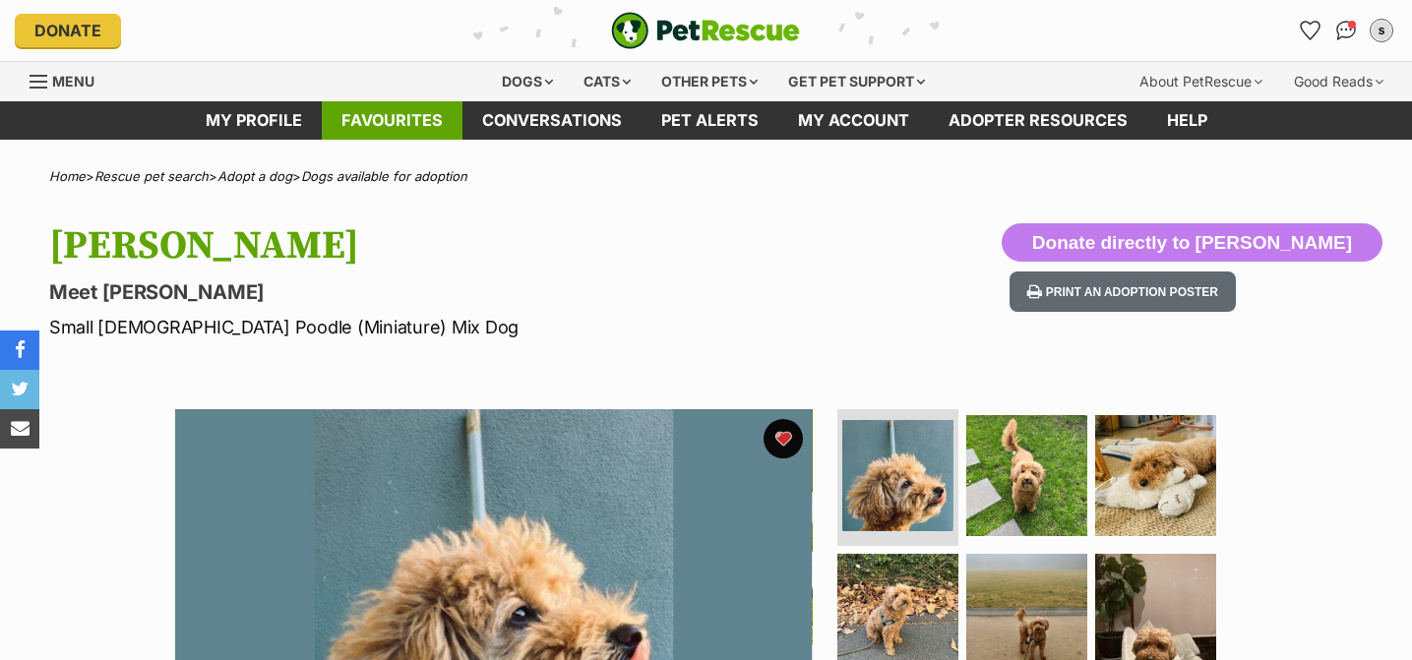
click at [364, 125] on link "Favourites" at bounding box center [392, 120] width 141 height 38
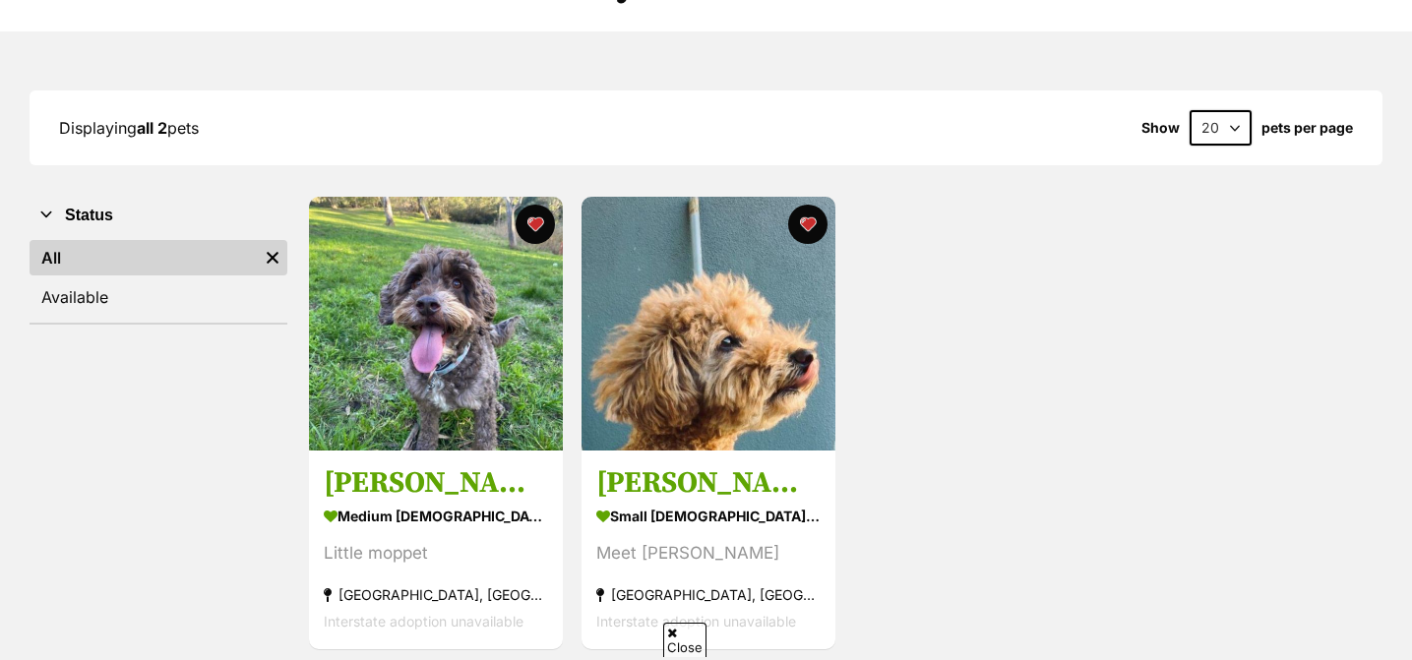
scroll to position [217, 0]
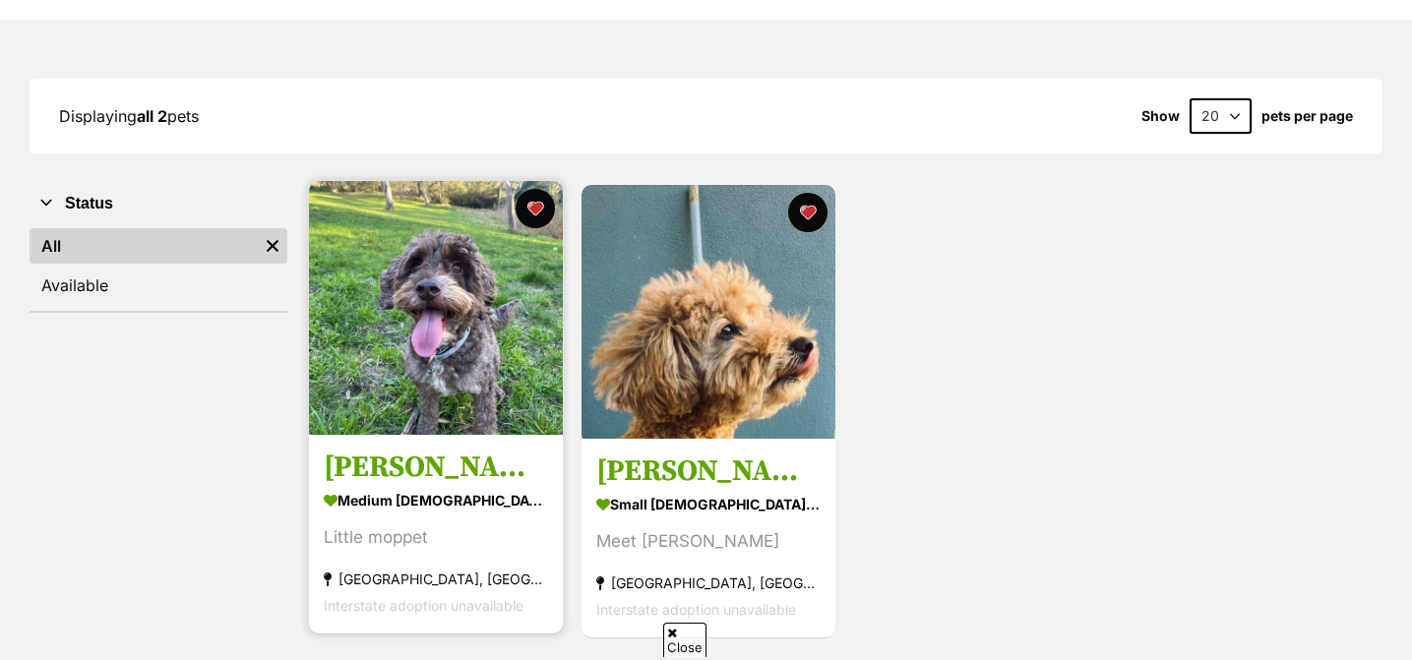
click at [382, 387] on img at bounding box center [436, 308] width 254 height 254
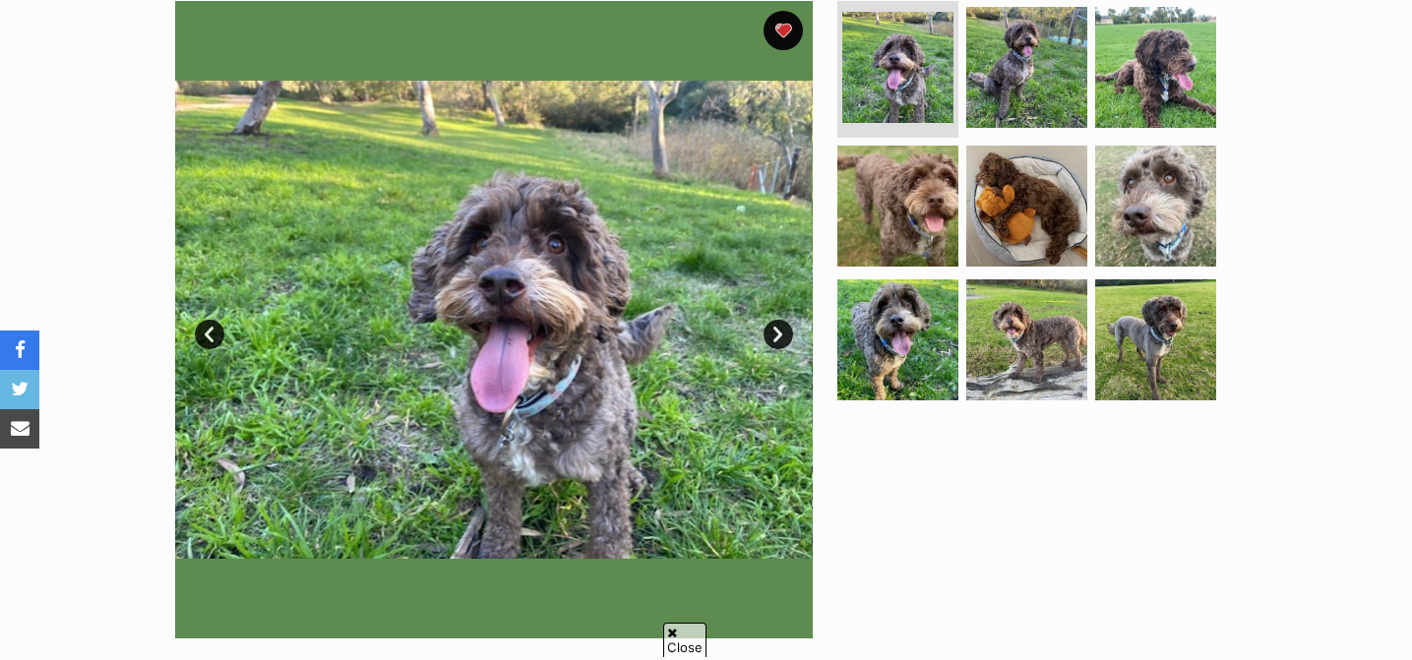
scroll to position [402, 0]
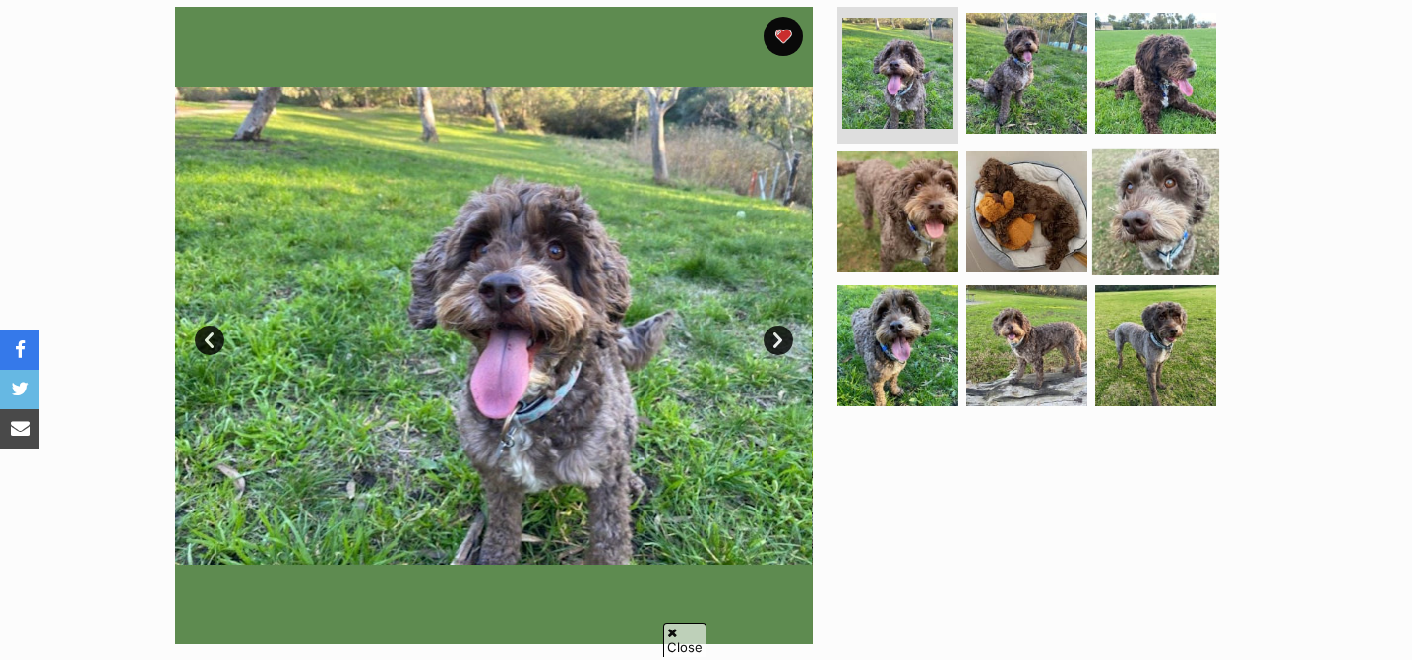
click at [1168, 221] on img at bounding box center [1155, 212] width 127 height 127
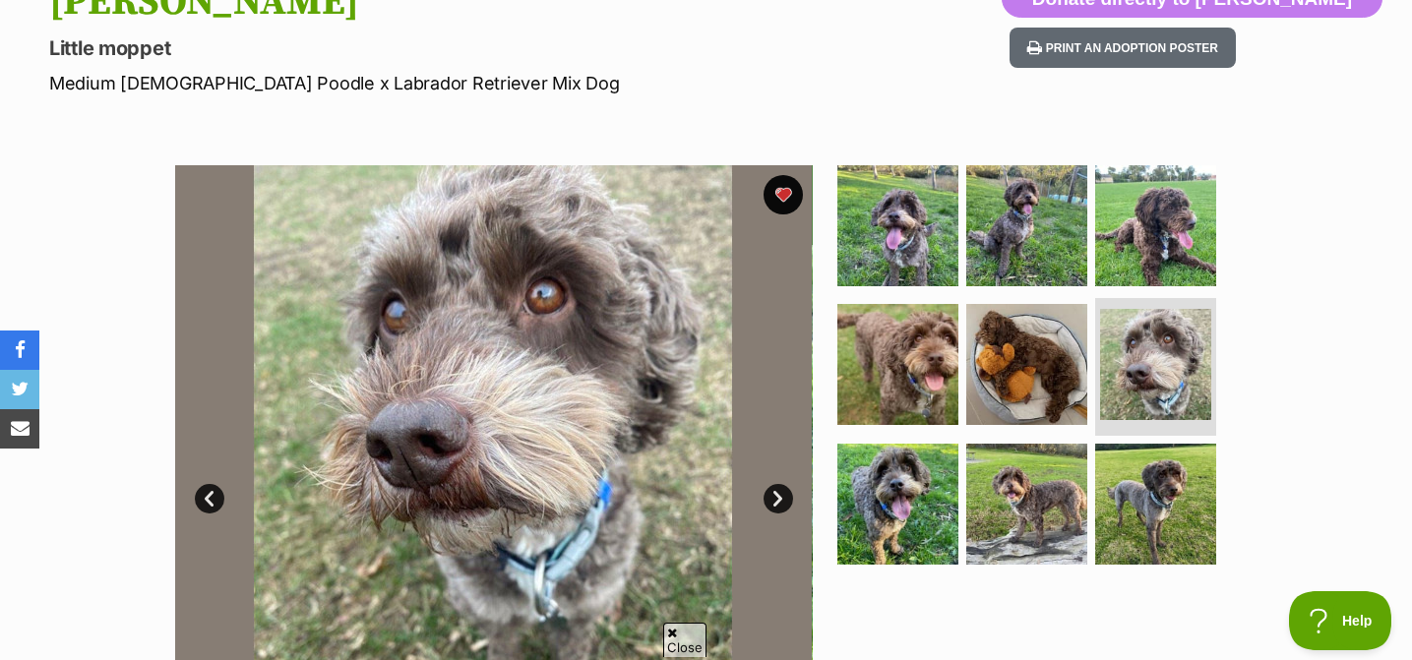
scroll to position [0, 0]
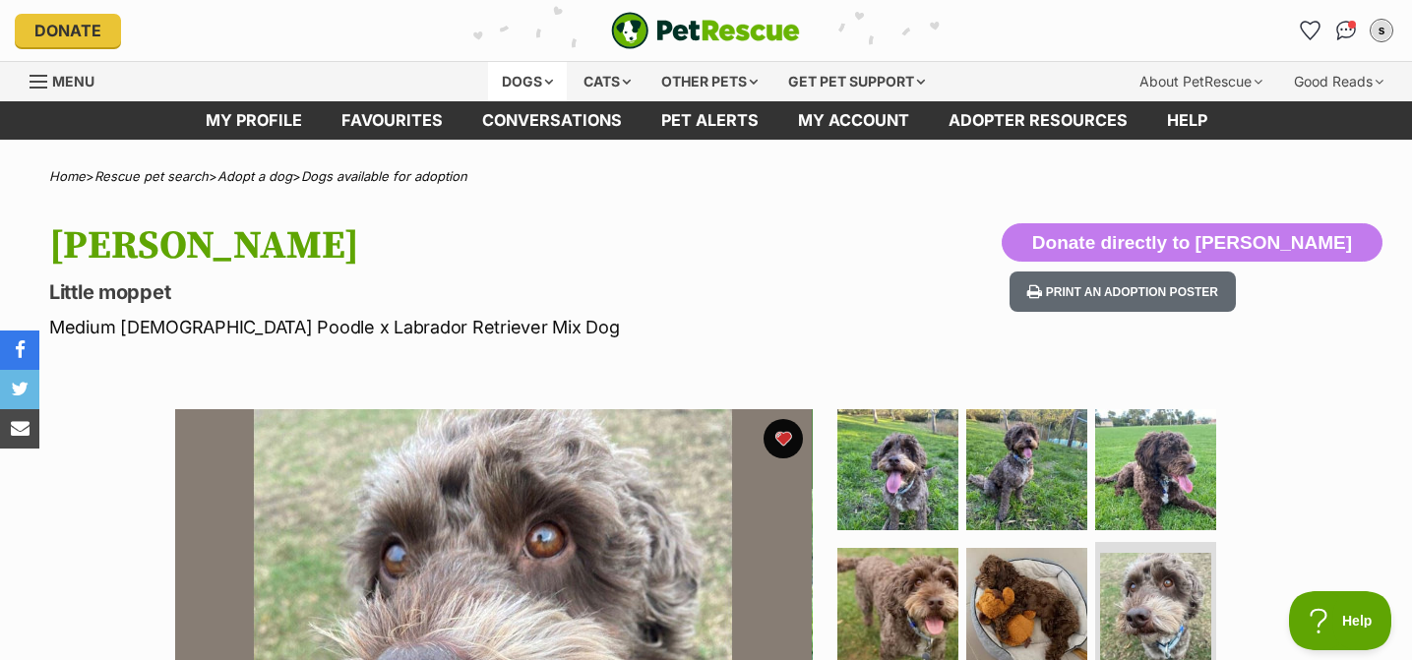
click at [524, 92] on div "Dogs" at bounding box center [527, 81] width 79 height 39
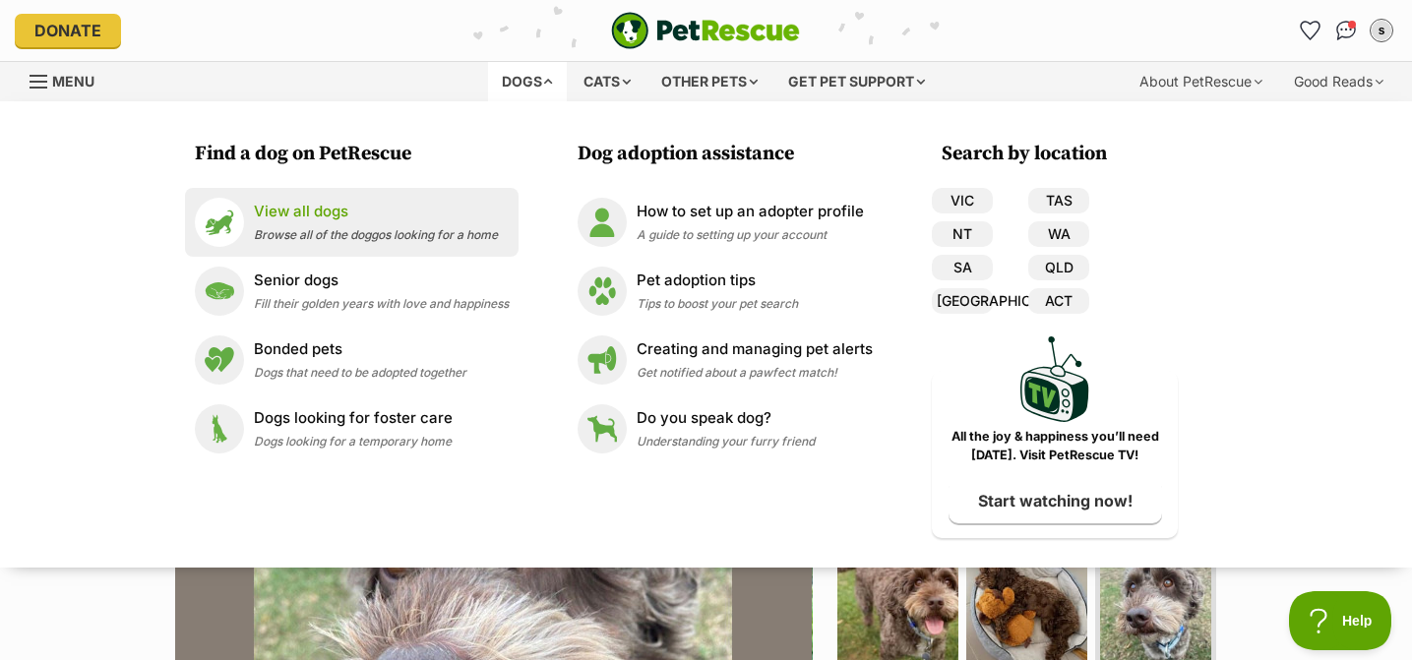
click at [386, 211] on p "View all dogs" at bounding box center [376, 212] width 244 height 23
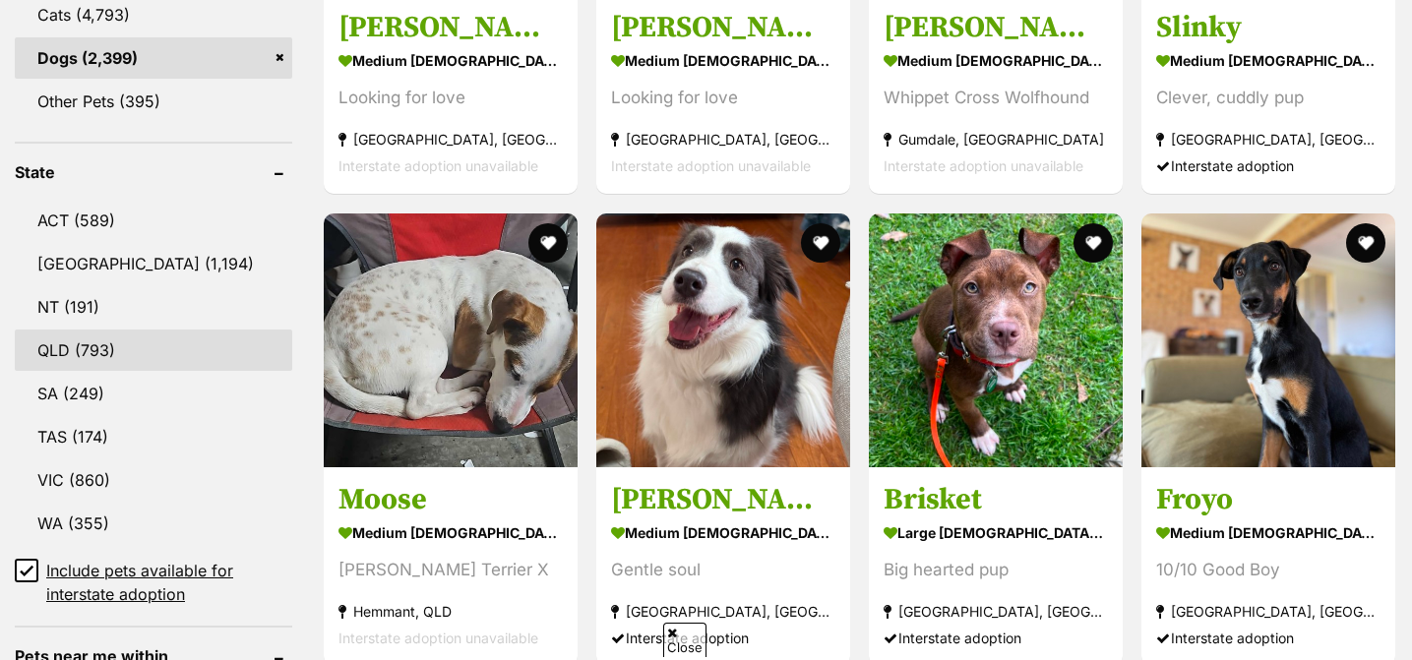
scroll to position [906, 0]
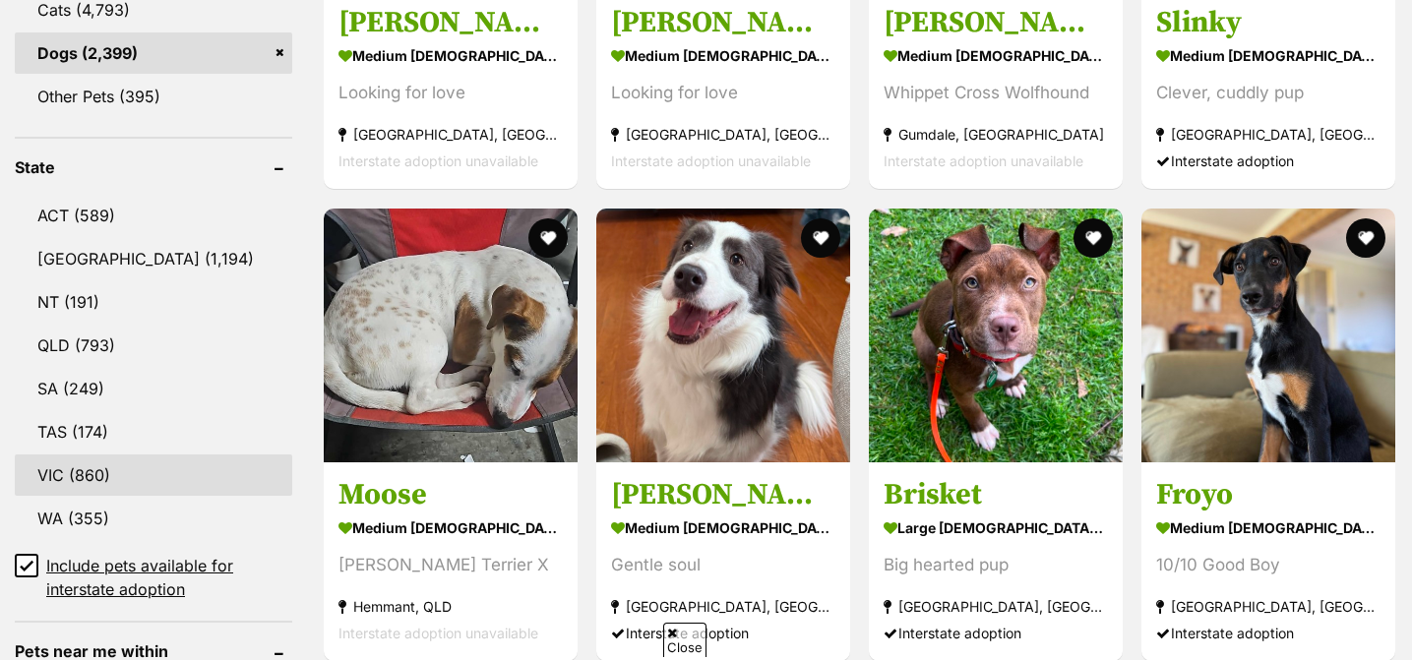
click at [102, 465] on link "VIC (860)" at bounding box center [153, 475] width 277 height 41
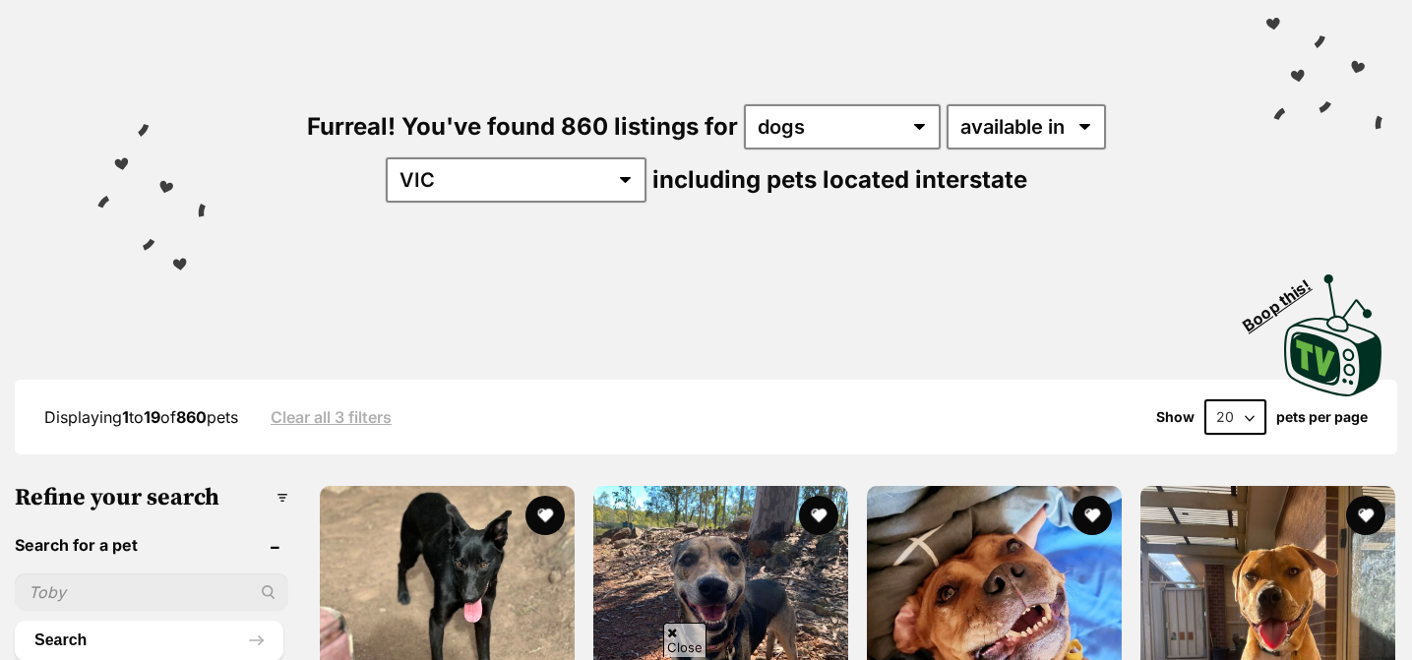
scroll to position [158, 0]
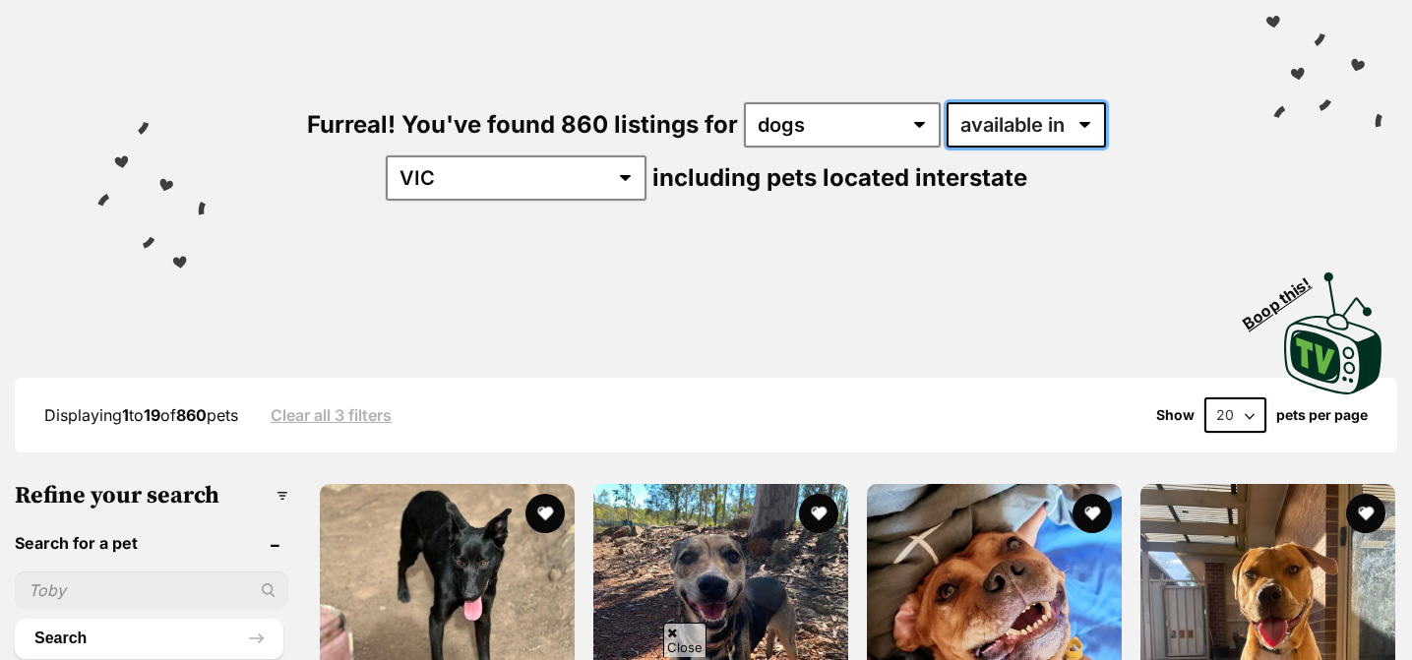
click at [983, 132] on select "available in located in" at bounding box center [1025, 124] width 159 height 45
click at [946, 102] on select "available in located in" at bounding box center [1025, 124] width 159 height 45
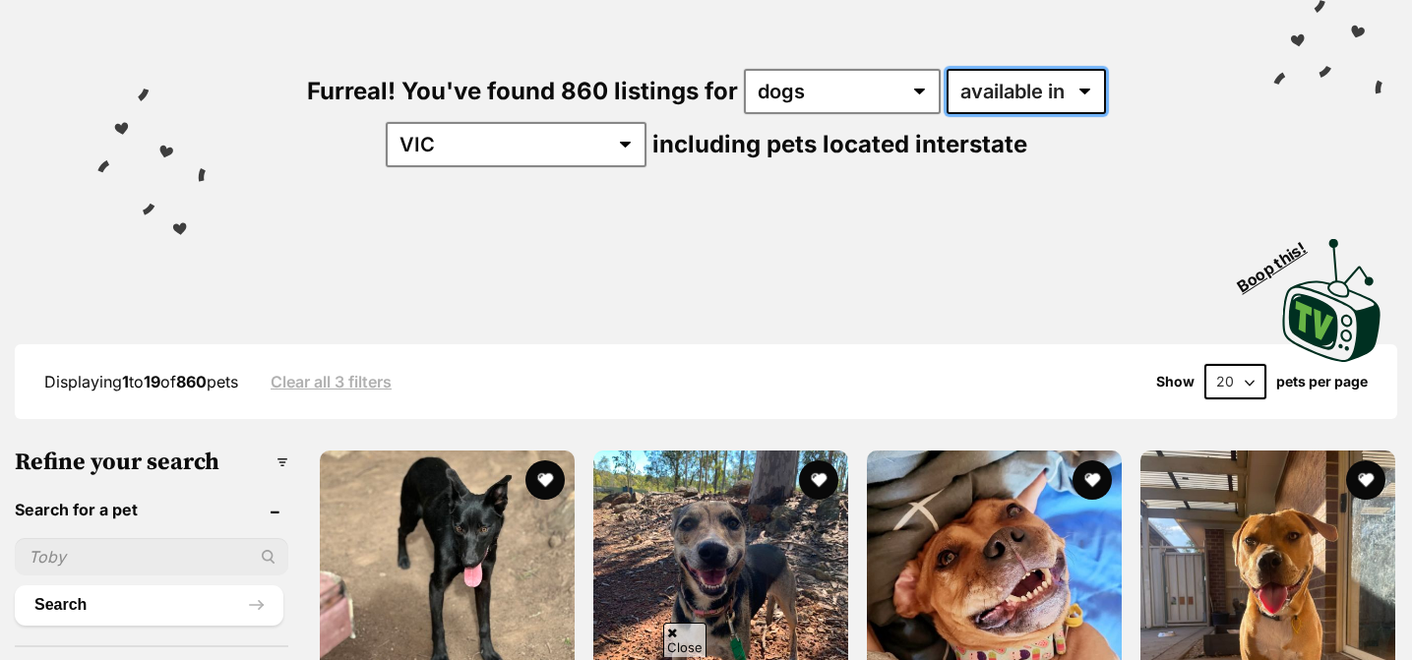
scroll to position [197, 0]
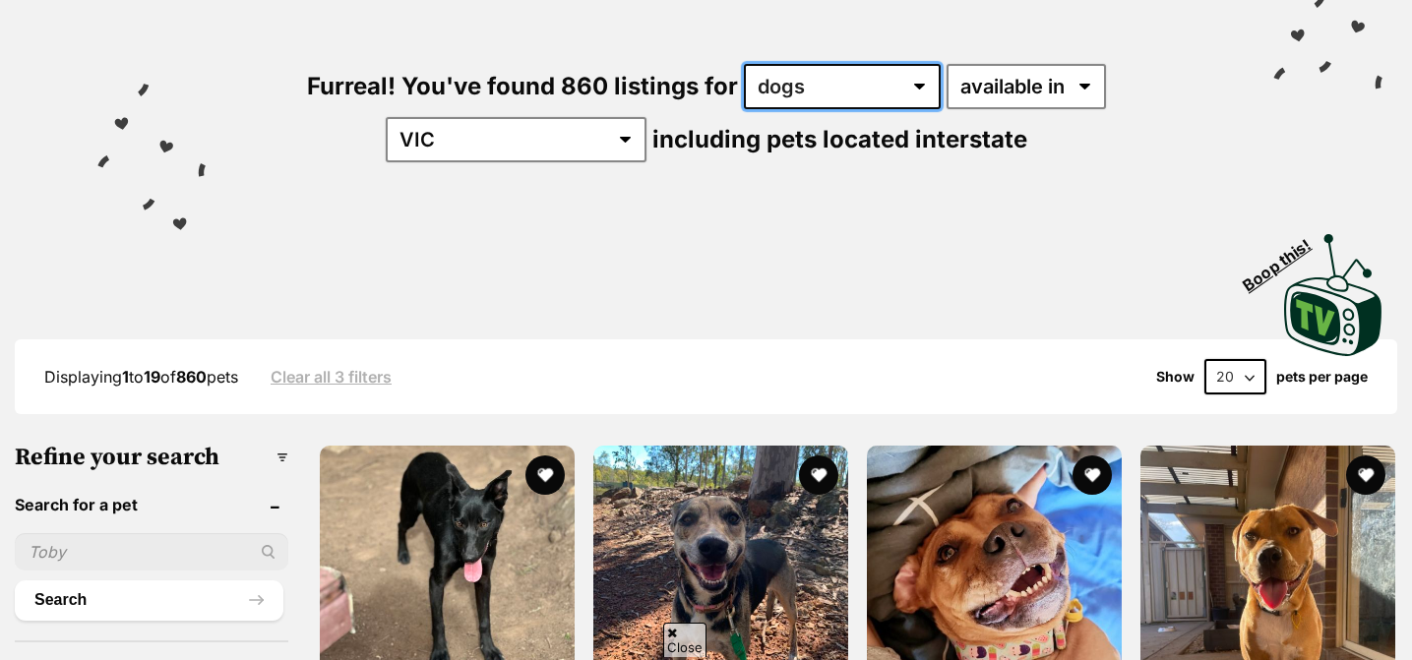
click at [762, 95] on select "any type of pet cats dogs other pets" at bounding box center [842, 86] width 197 height 45
click at [744, 64] on select "any type of pet cats dogs other pets" at bounding box center [842, 86] width 197 height 45
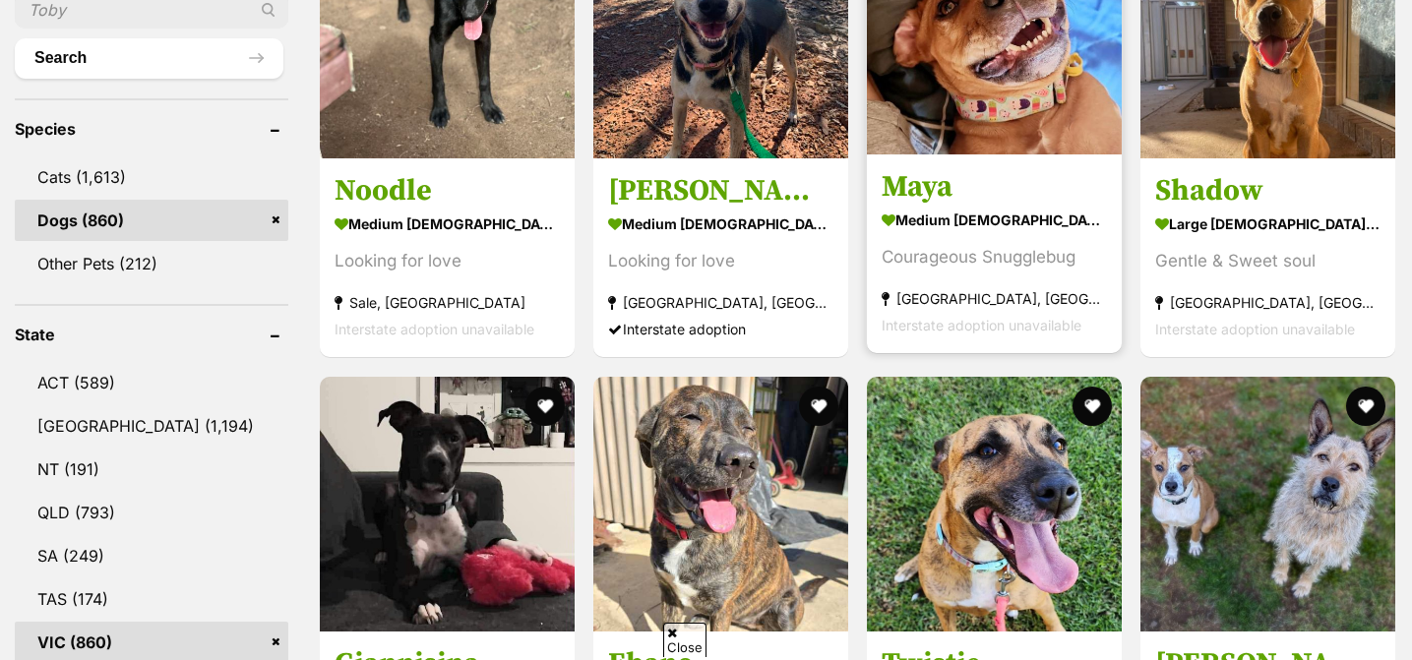
scroll to position [736, 0]
